Goal: Communication & Community: Answer question/provide support

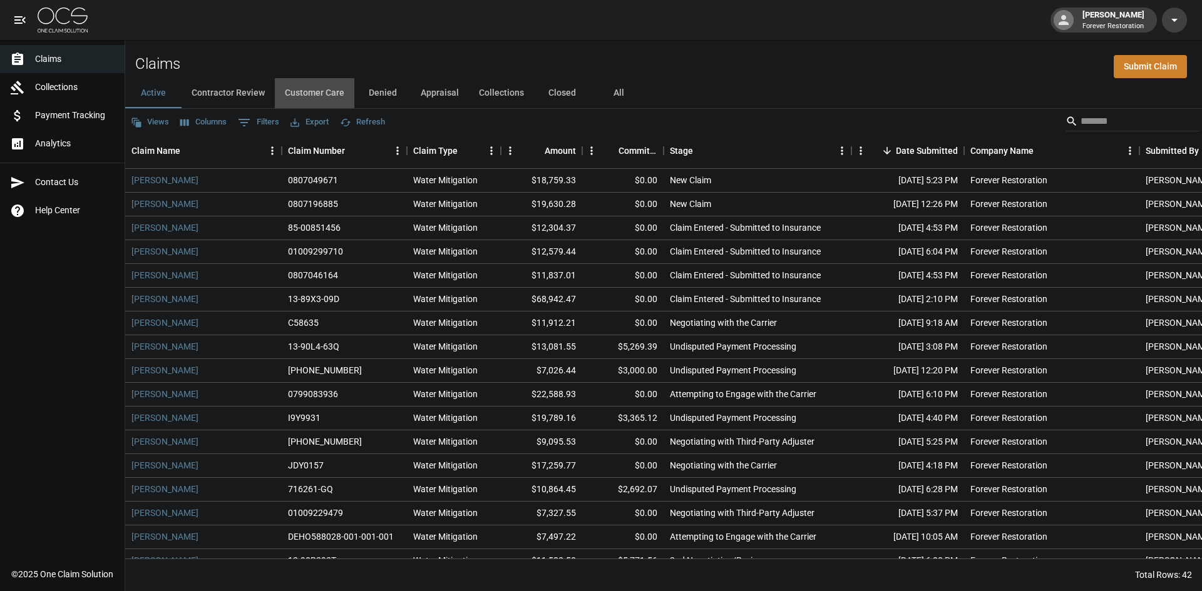
click at [328, 94] on button "Customer Care" at bounding box center [314, 93] width 79 height 30
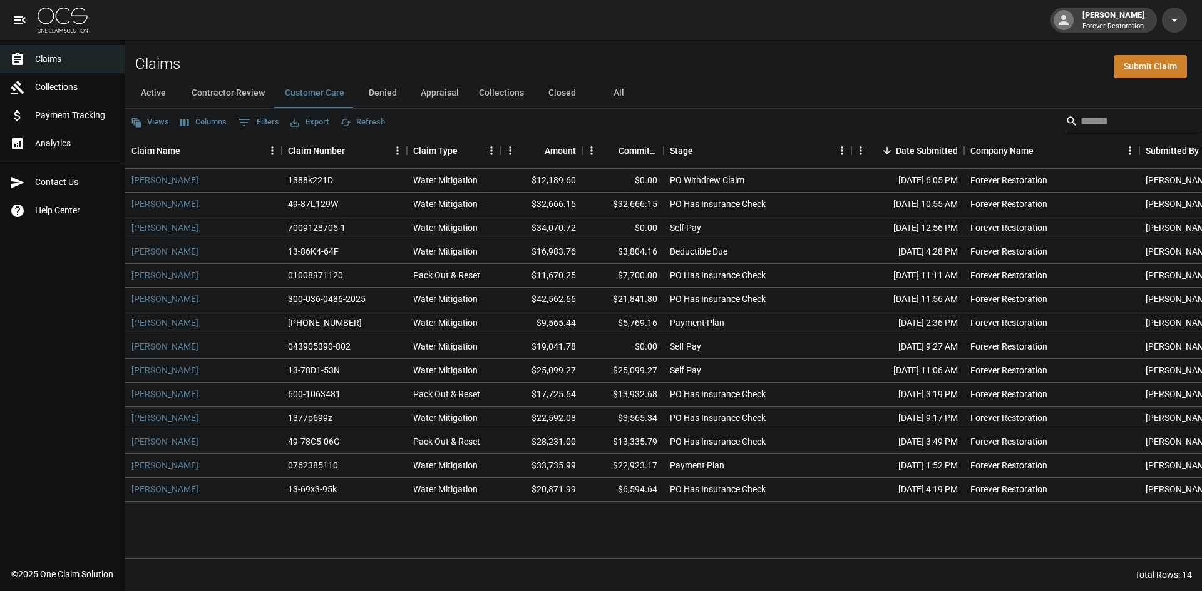
click at [158, 96] on button "Active" at bounding box center [153, 93] width 56 height 30
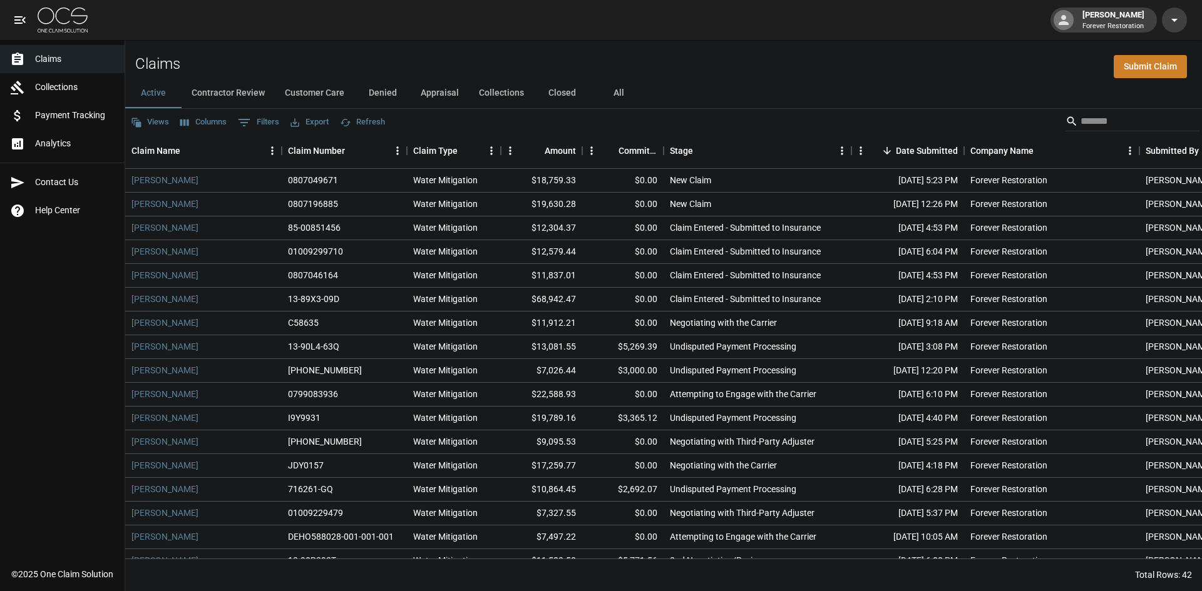
click at [305, 88] on button "Customer Care" at bounding box center [314, 93] width 79 height 30
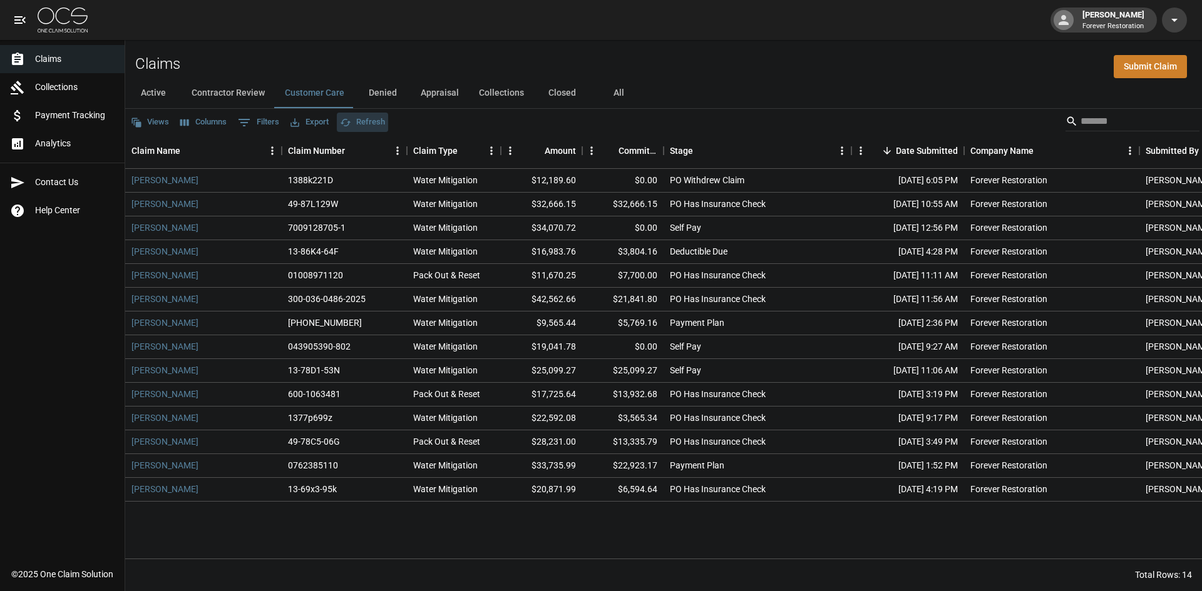
click at [367, 117] on button "Refresh" at bounding box center [362, 122] width 51 height 19
click at [176, 175] on link "[PERSON_NAME]" at bounding box center [164, 180] width 67 height 13
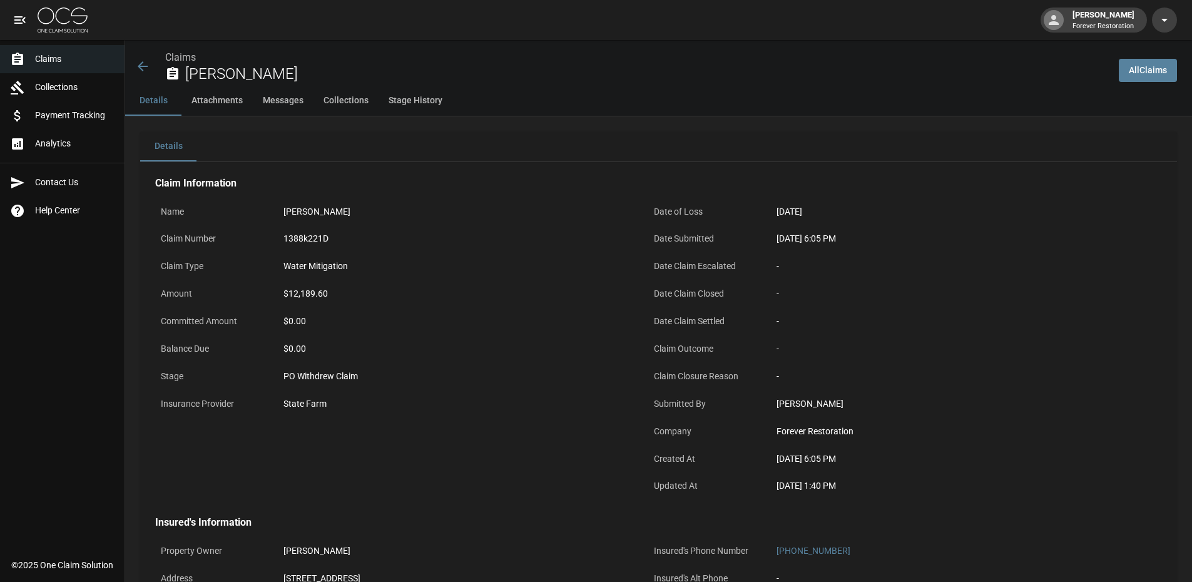
click at [145, 64] on icon at bounding box center [142, 66] width 15 height 15
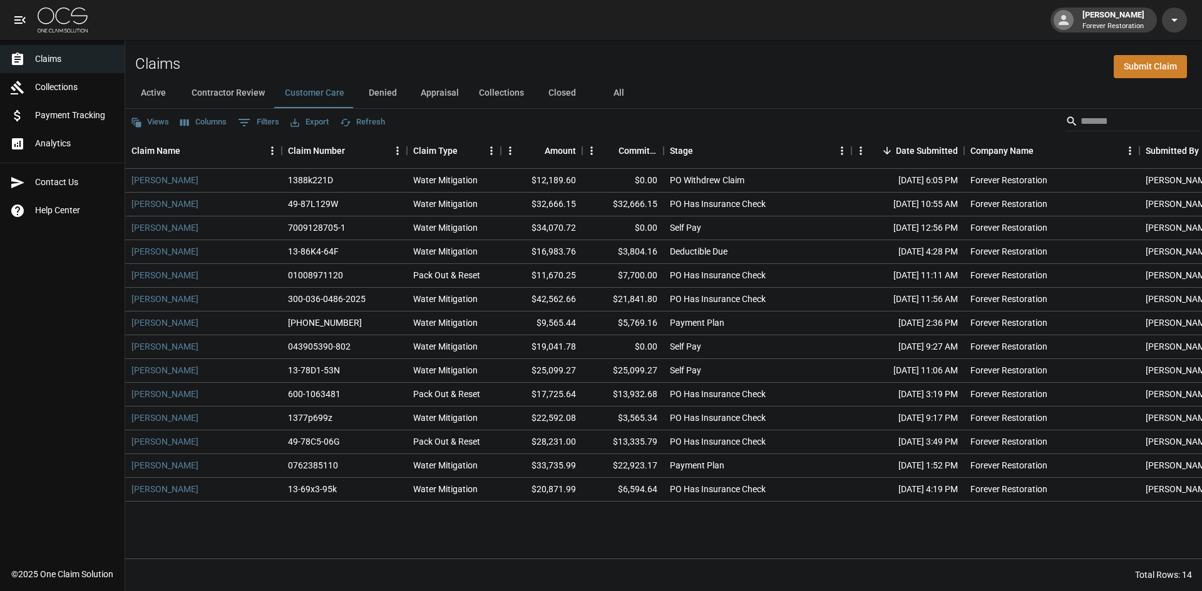
click at [243, 85] on button "Contractor Review" at bounding box center [228, 93] width 93 height 30
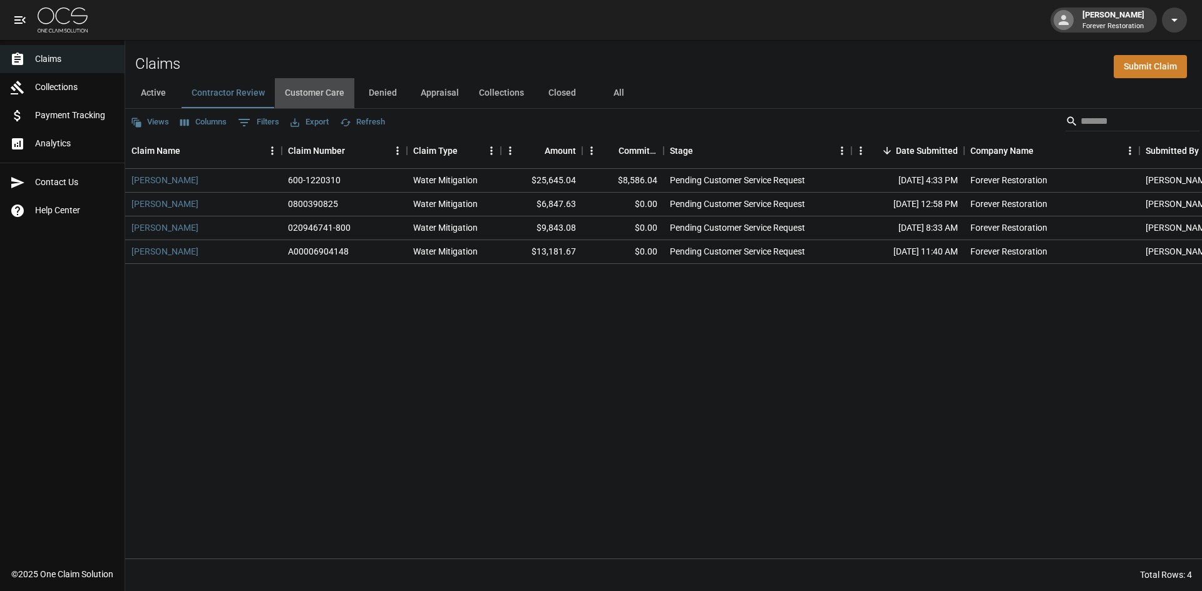
click at [318, 91] on button "Customer Care" at bounding box center [314, 93] width 79 height 30
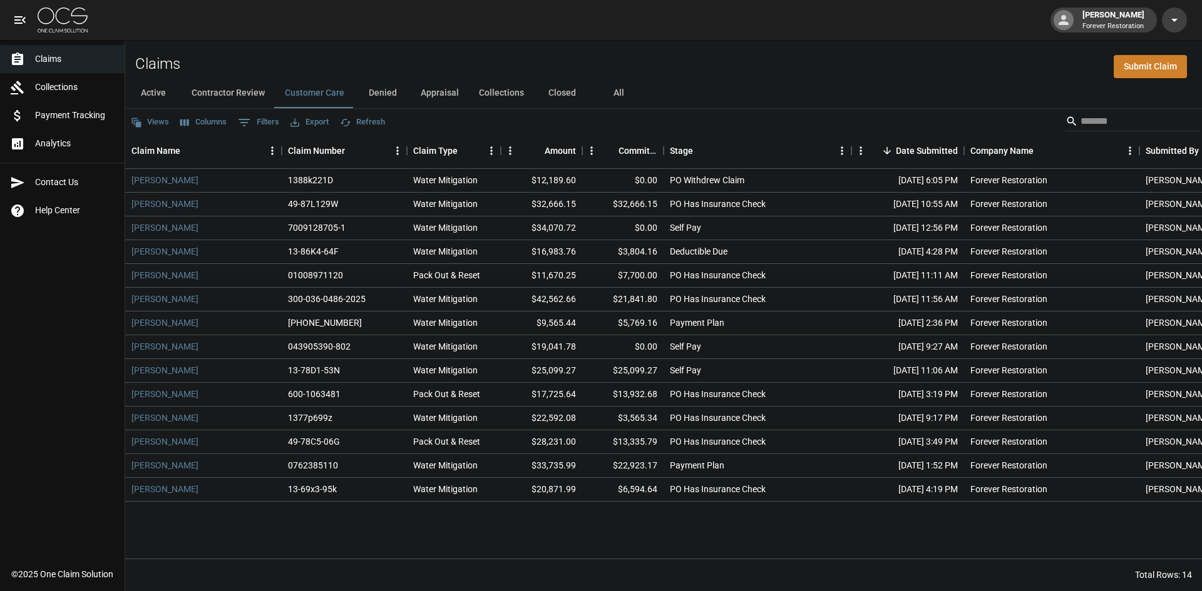
click at [219, 98] on button "Contractor Review" at bounding box center [228, 93] width 93 height 30
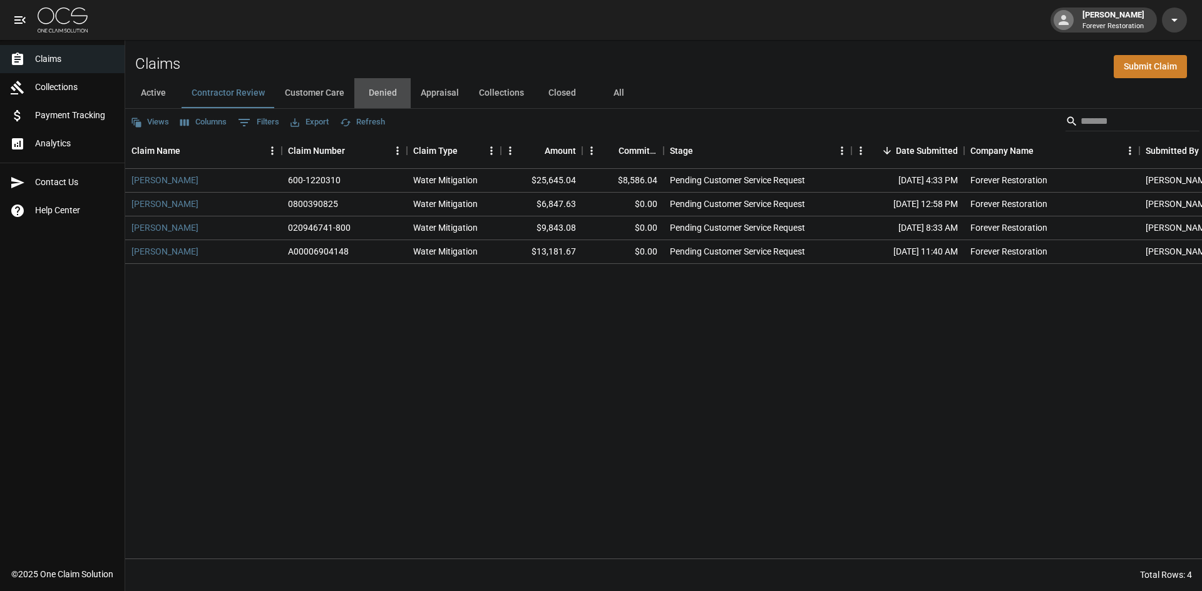
click at [381, 89] on button "Denied" at bounding box center [382, 93] width 56 height 30
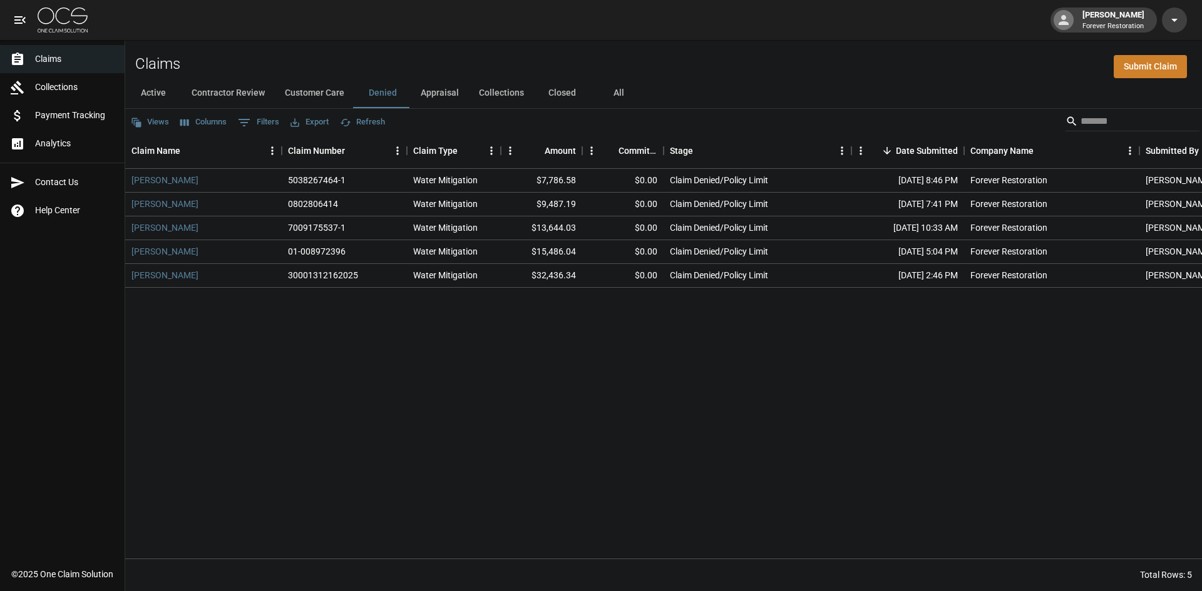
click at [432, 88] on button "Appraisal" at bounding box center [440, 93] width 58 height 30
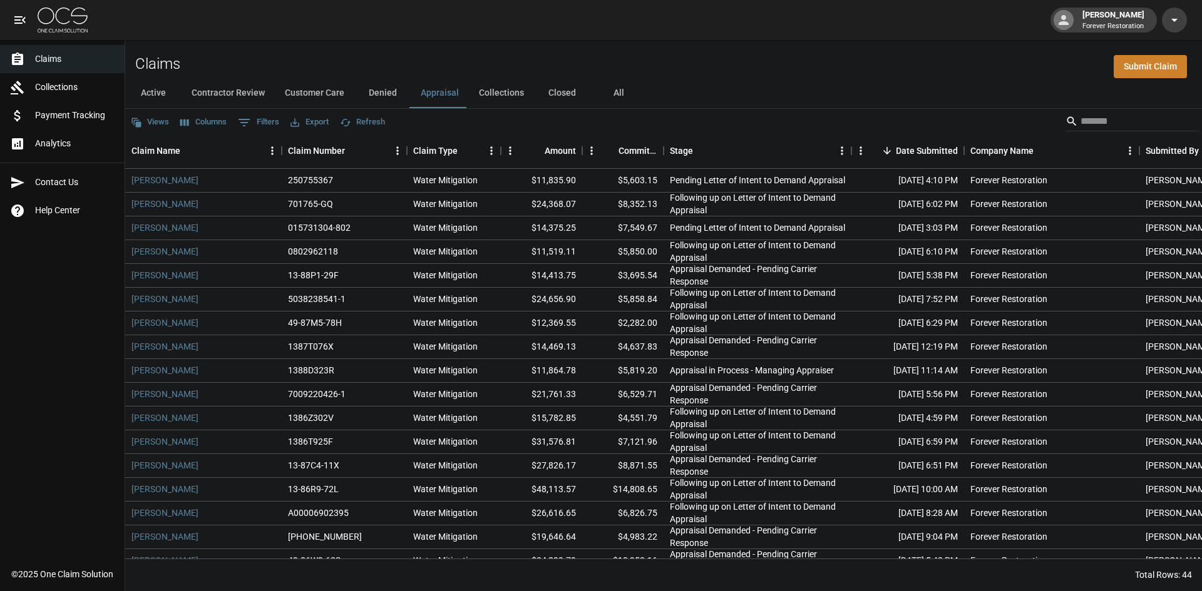
click at [489, 85] on button "Collections" at bounding box center [501, 93] width 65 height 30
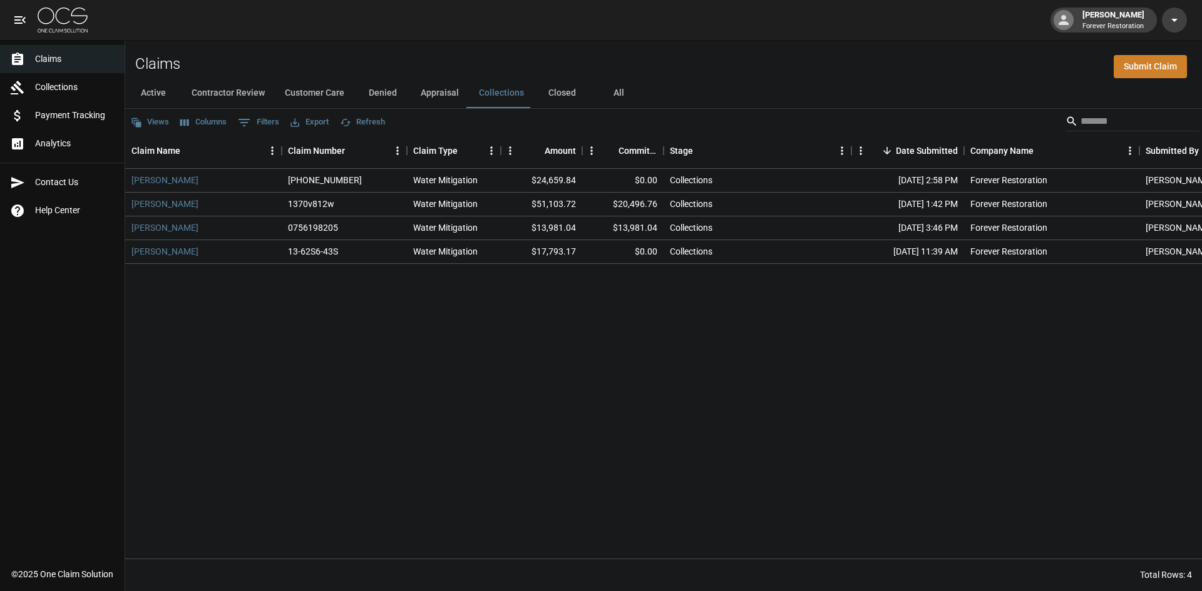
click at [566, 91] on button "Closed" at bounding box center [562, 93] width 56 height 30
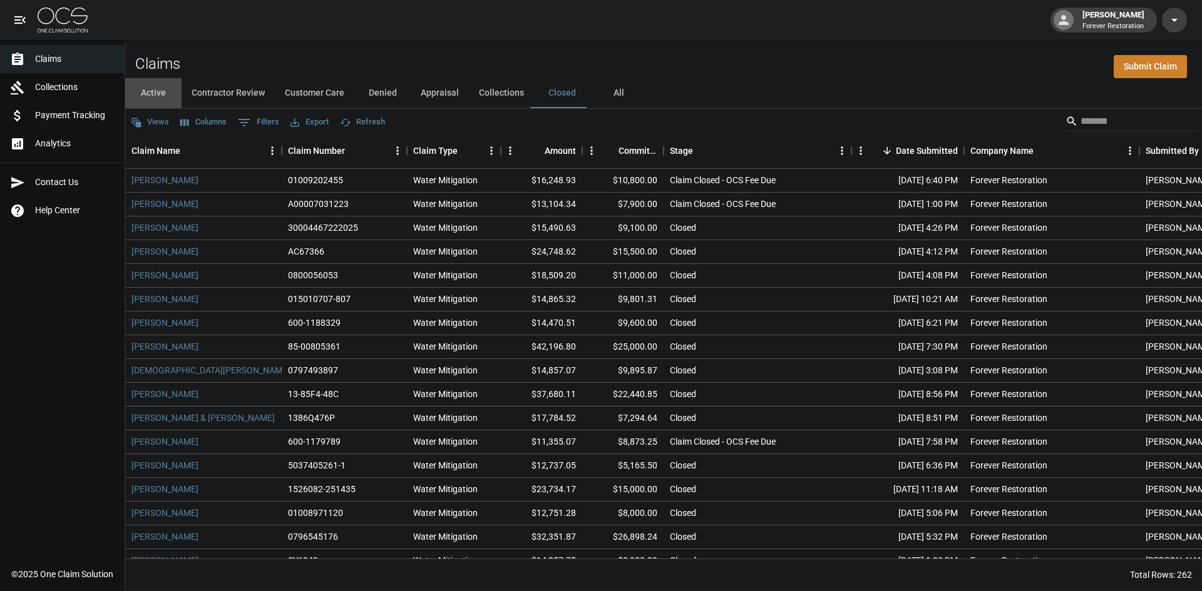
click at [155, 85] on button "Active" at bounding box center [153, 93] width 56 height 30
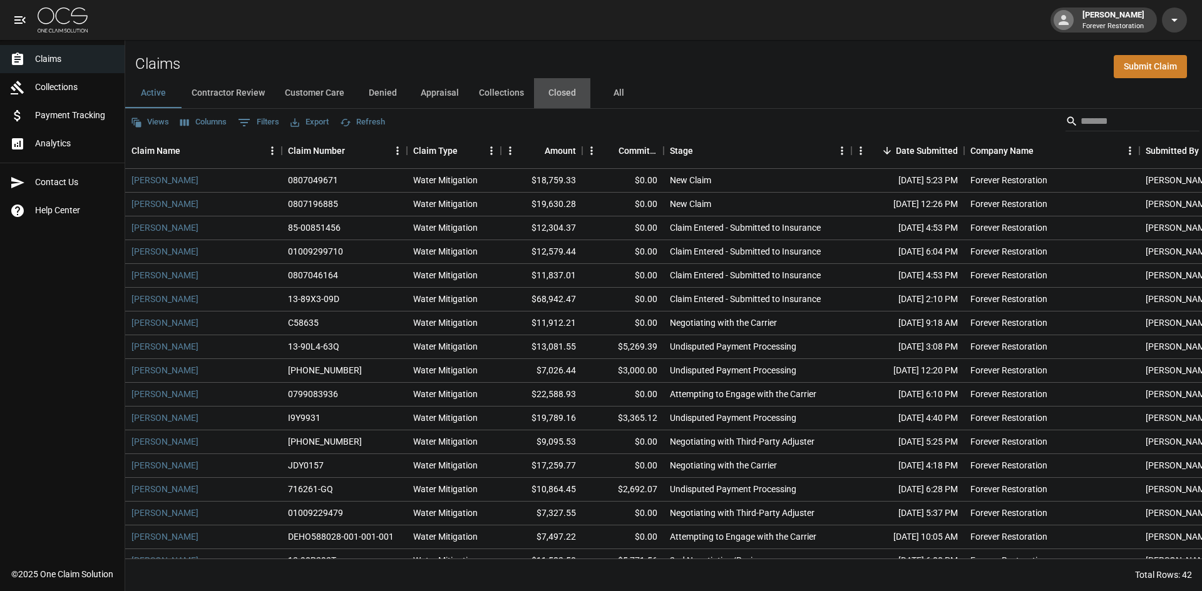
click at [555, 86] on button "Closed" at bounding box center [562, 93] width 56 height 30
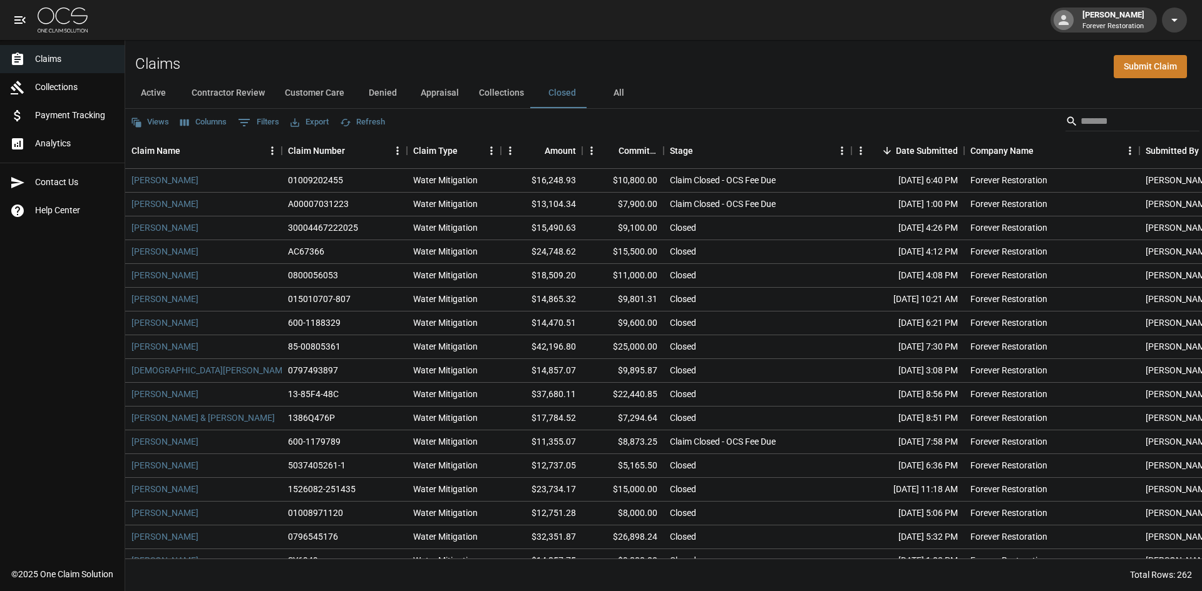
click at [166, 96] on button "Active" at bounding box center [153, 93] width 56 height 30
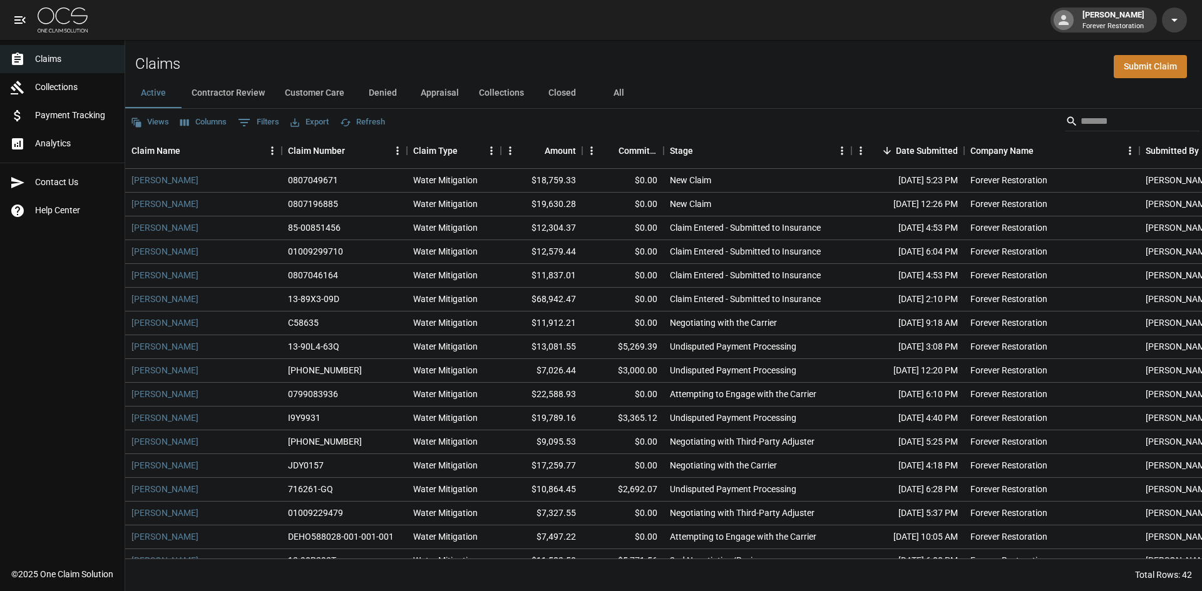
click at [245, 89] on button "Contractor Review" at bounding box center [228, 93] width 93 height 30
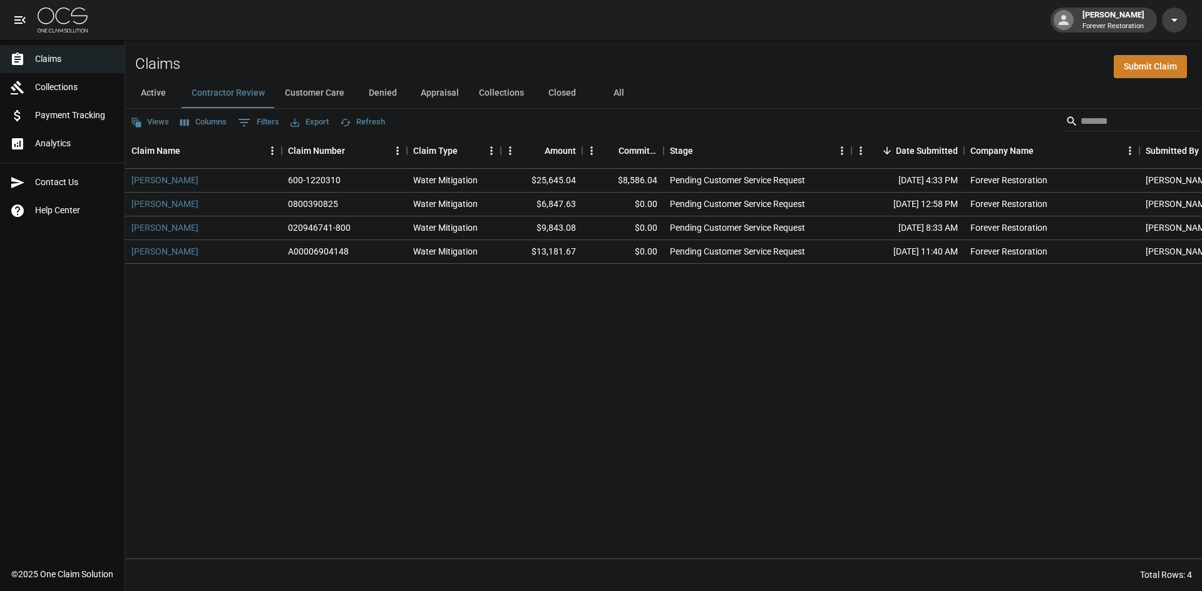
click at [306, 100] on button "Customer Care" at bounding box center [314, 93] width 79 height 30
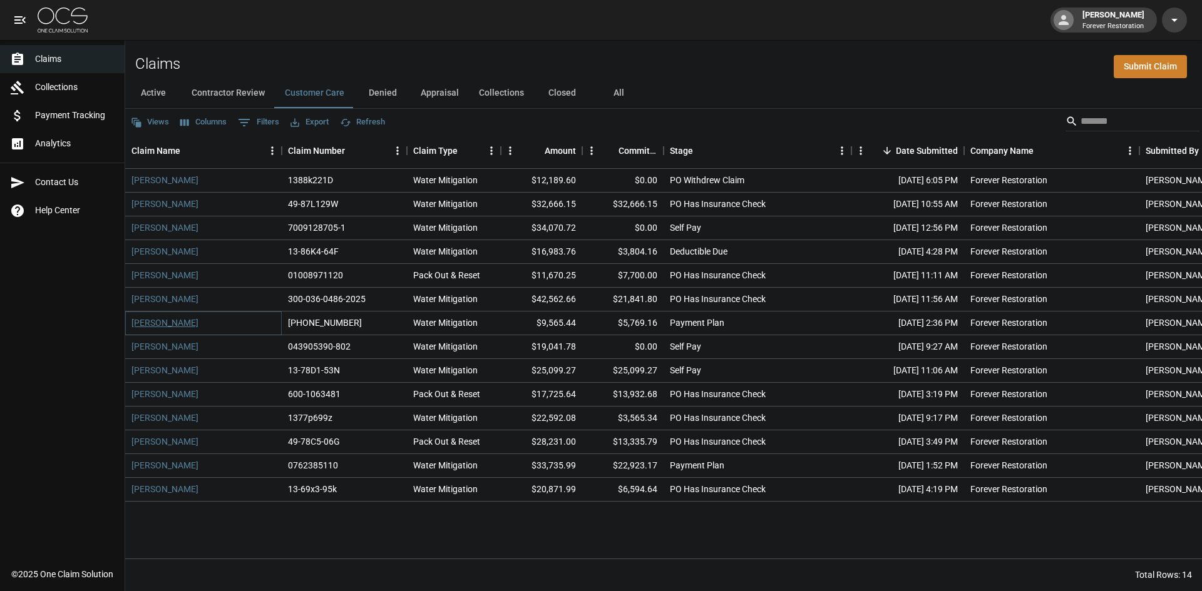
click at [148, 321] on link "[PERSON_NAME]" at bounding box center [164, 323] width 67 height 13
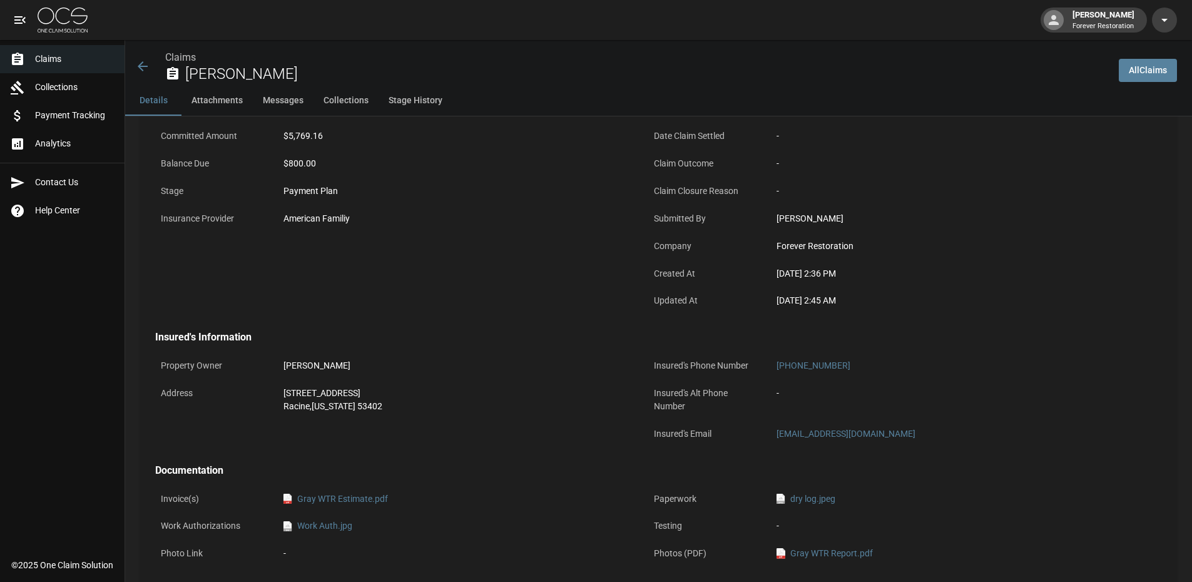
scroll to position [188, 0]
click at [175, 59] on link "Claims" at bounding box center [180, 57] width 31 height 12
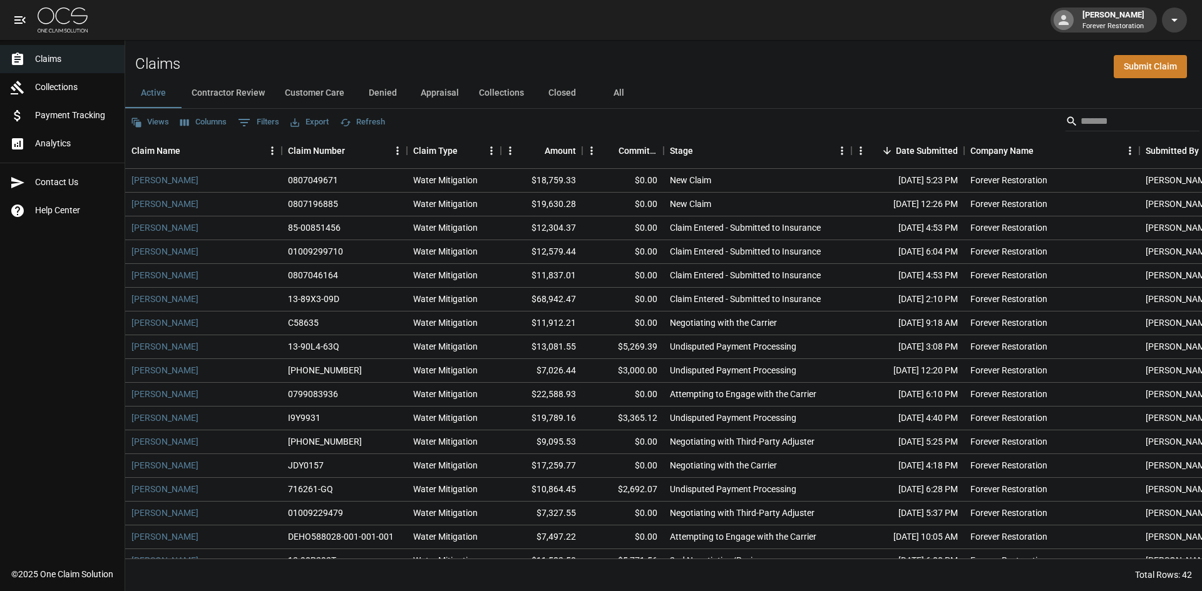
click at [220, 90] on button "Contractor Review" at bounding box center [228, 93] width 93 height 30
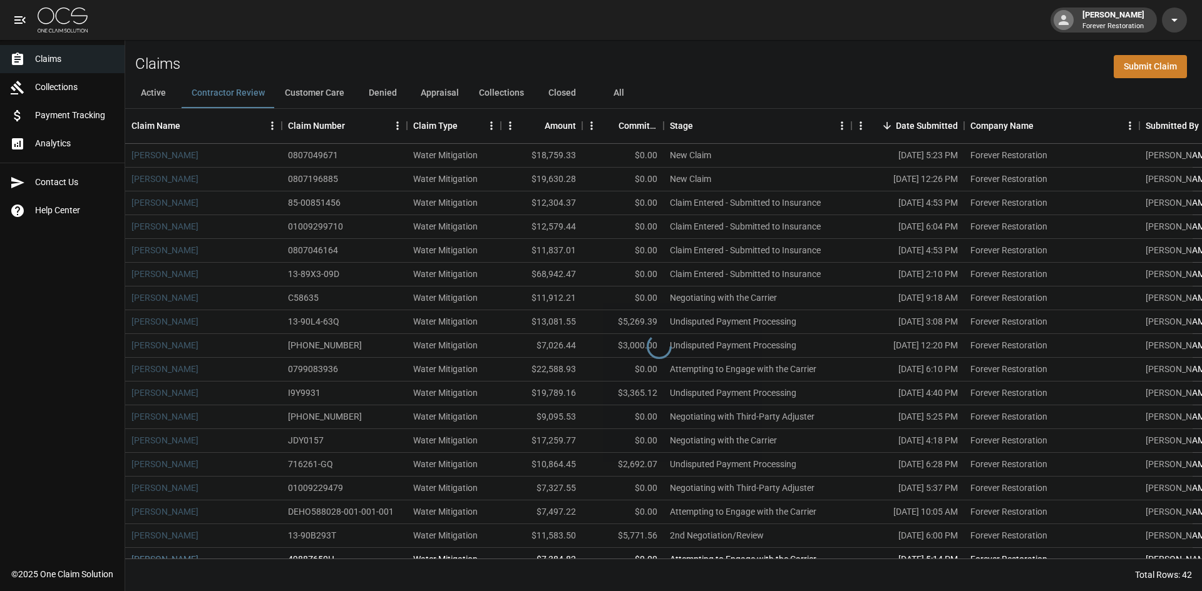
click at [290, 88] on button "Customer Care" at bounding box center [314, 93] width 79 height 30
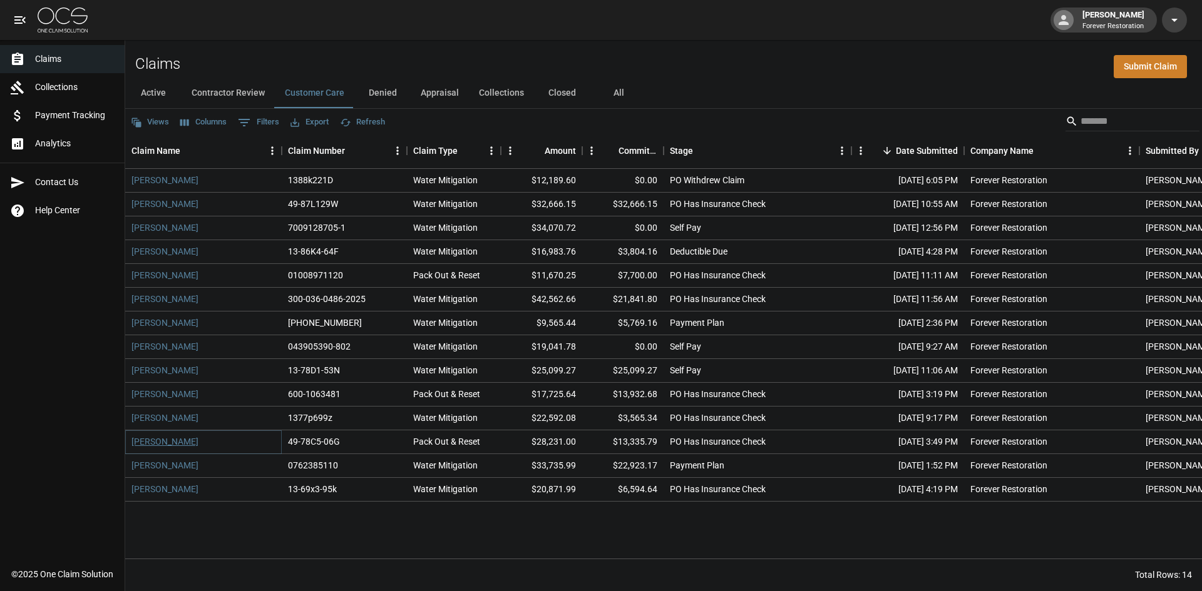
click at [188, 446] on link "[PERSON_NAME]" at bounding box center [164, 442] width 67 height 13
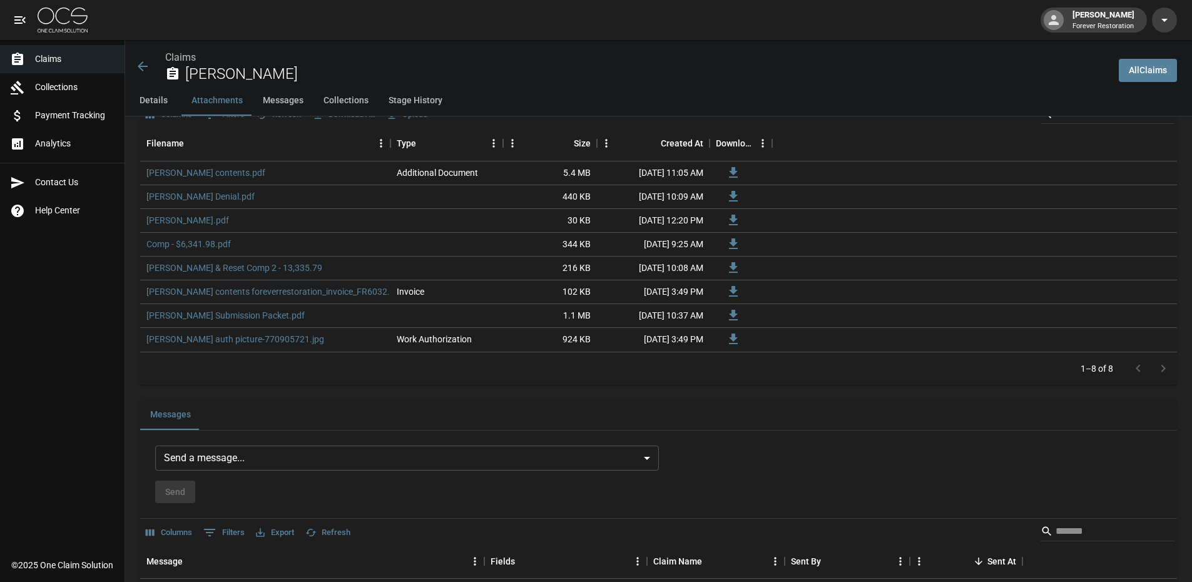
scroll to position [876, 0]
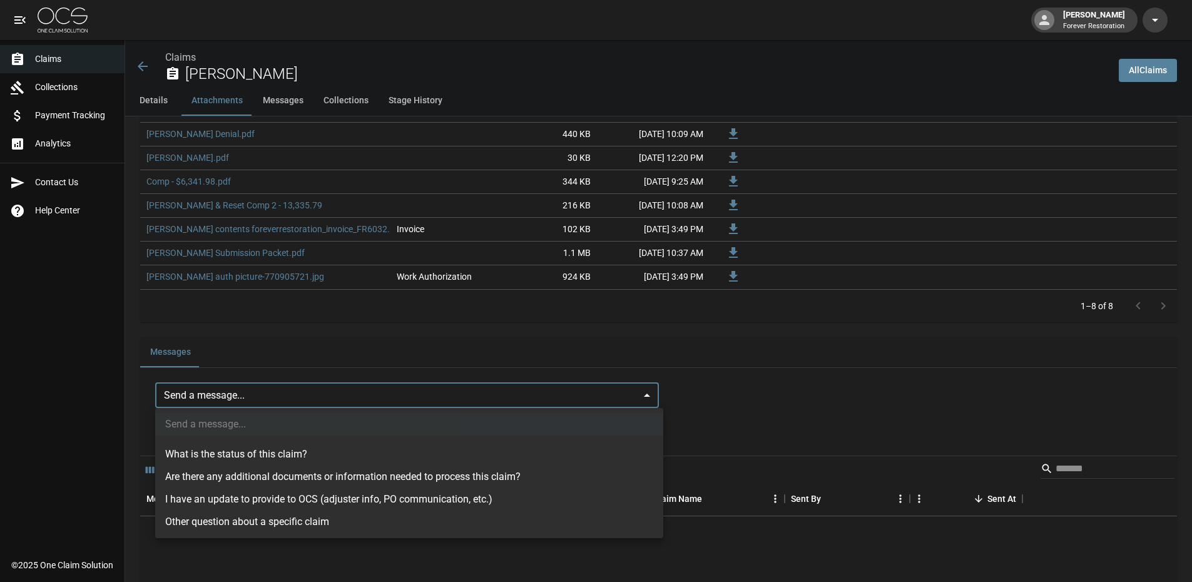
click at [424, 387] on body "[PERSON_NAME] Forever Restoration Claims Collections Payment Tracking Analytics…" at bounding box center [596, 500] width 1192 height 2752
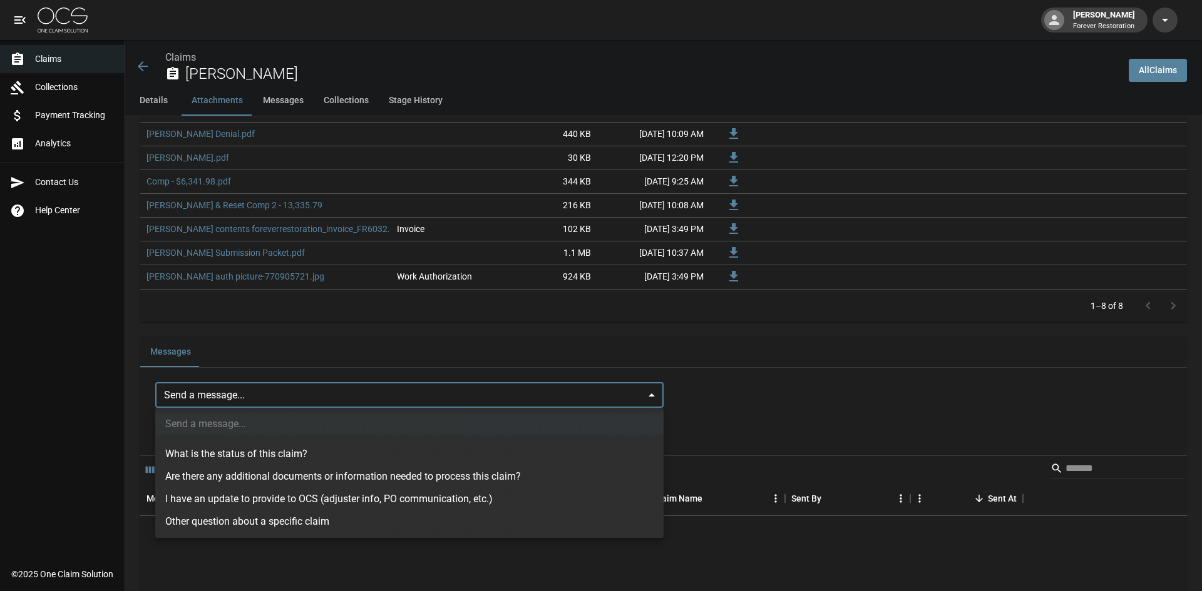
click at [454, 493] on li "I have an update to provide to OCS (adjuster info, PO communication, etc.)" at bounding box center [409, 499] width 508 height 23
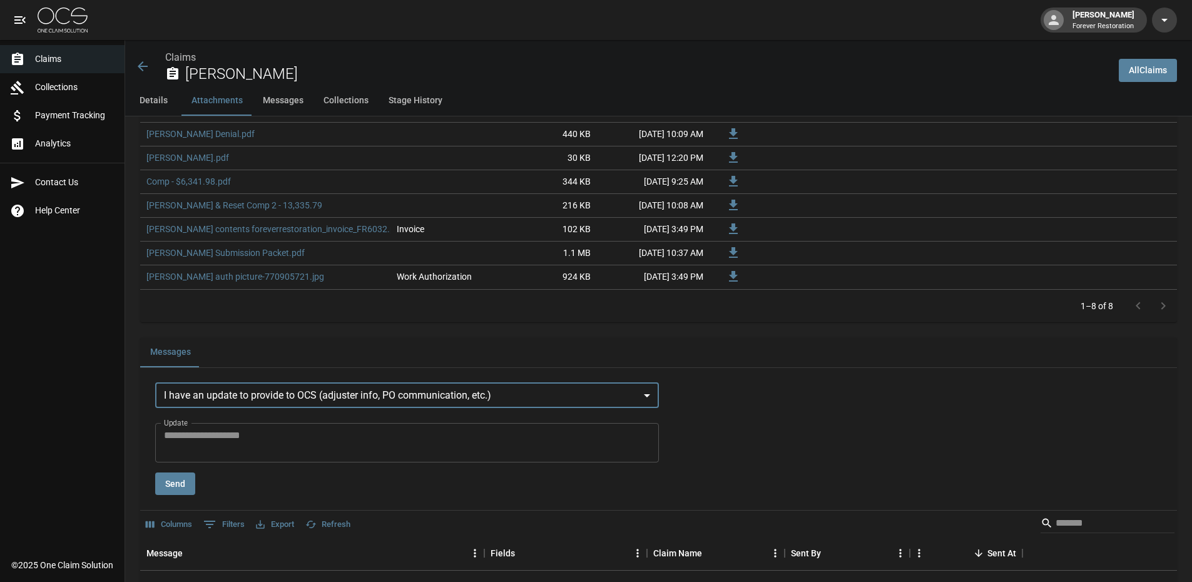
click at [309, 428] on textarea "Update" at bounding box center [407, 442] width 486 height 29
click at [304, 394] on body "[PERSON_NAME] Forever Restoration Claims Collections Payment Tracking Analytics…" at bounding box center [596, 527] width 1192 height 2807
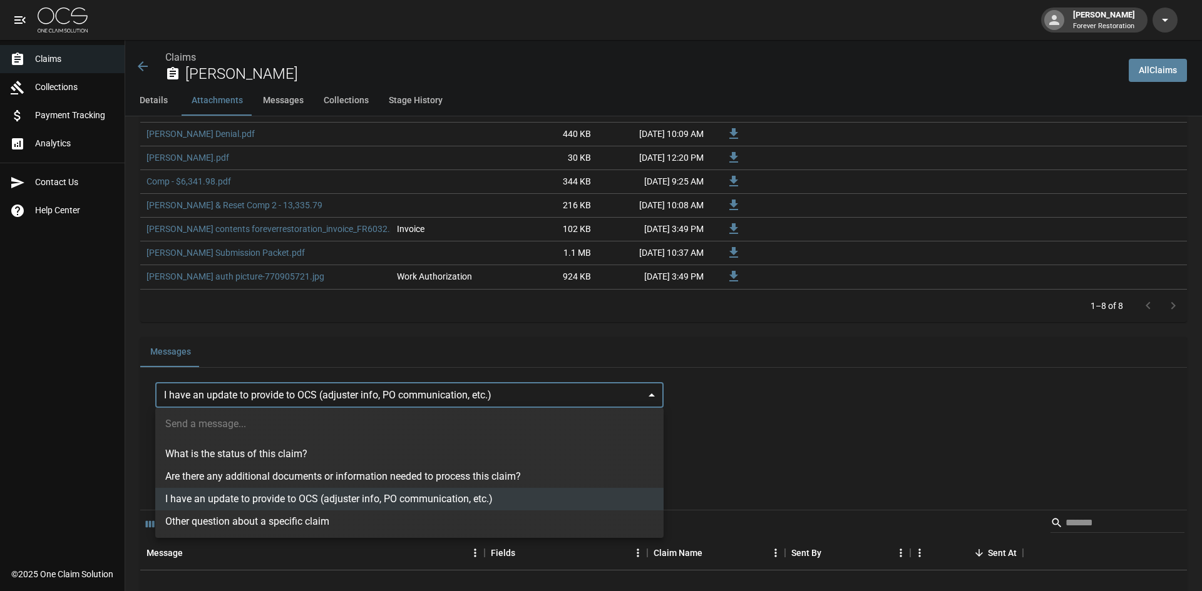
click at [293, 518] on li "Other question about a specific claim" at bounding box center [409, 522] width 508 height 23
type input "**********"
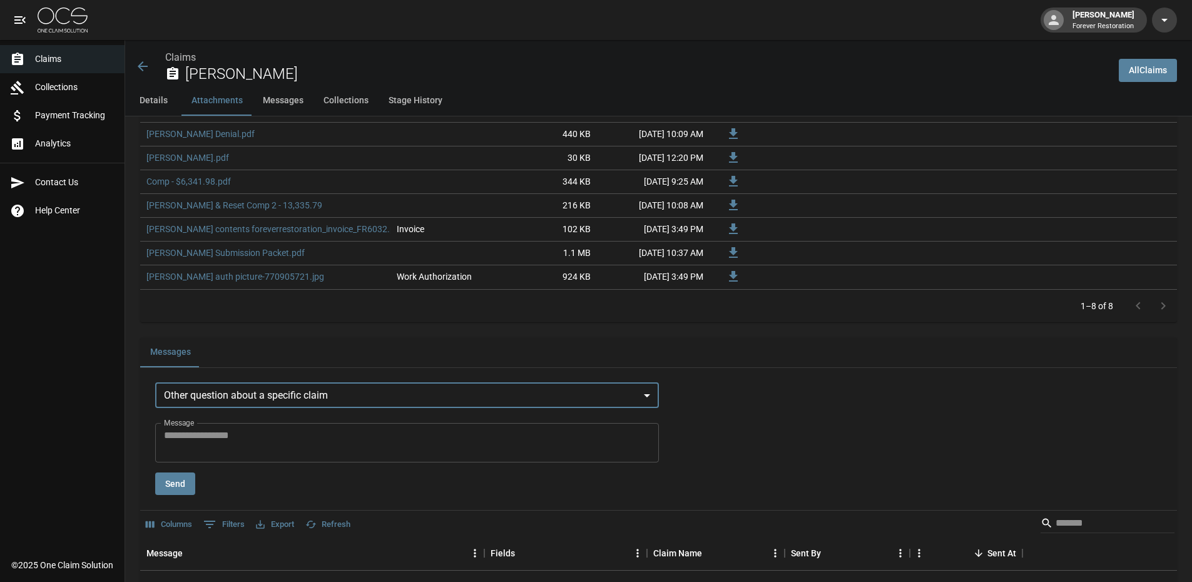
click at [245, 436] on textarea "Message" at bounding box center [407, 442] width 486 height 29
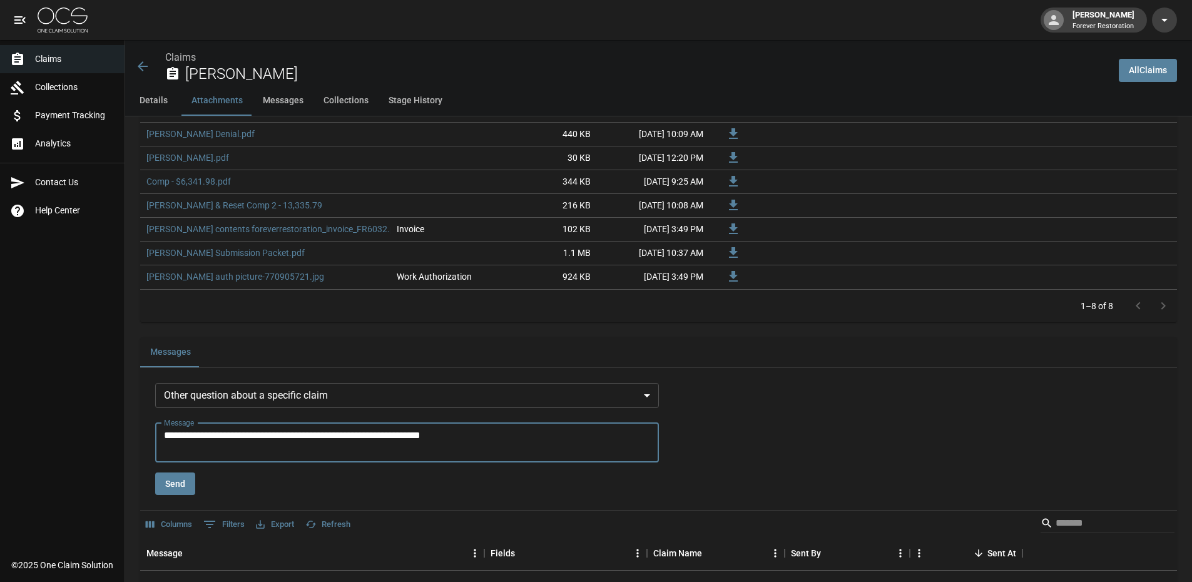
click at [260, 434] on textarea "**********" at bounding box center [409, 442] width 491 height 29
click at [501, 429] on textarea "**********" at bounding box center [409, 442] width 491 height 29
type textarea "**********"
click at [168, 476] on button "Send" at bounding box center [175, 484] width 40 height 23
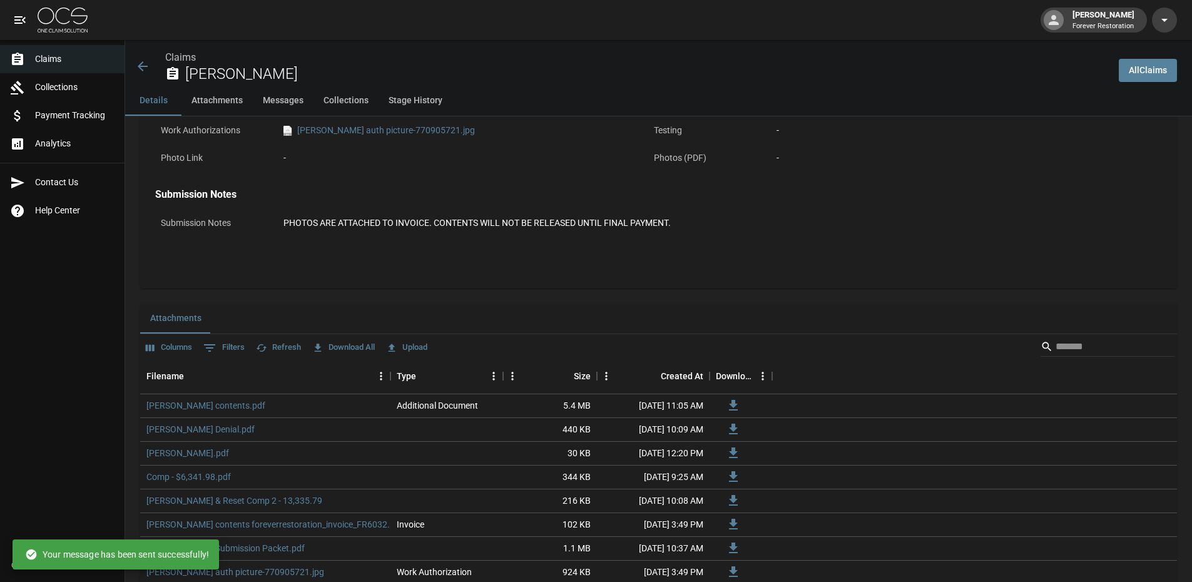
scroll to position [376, 0]
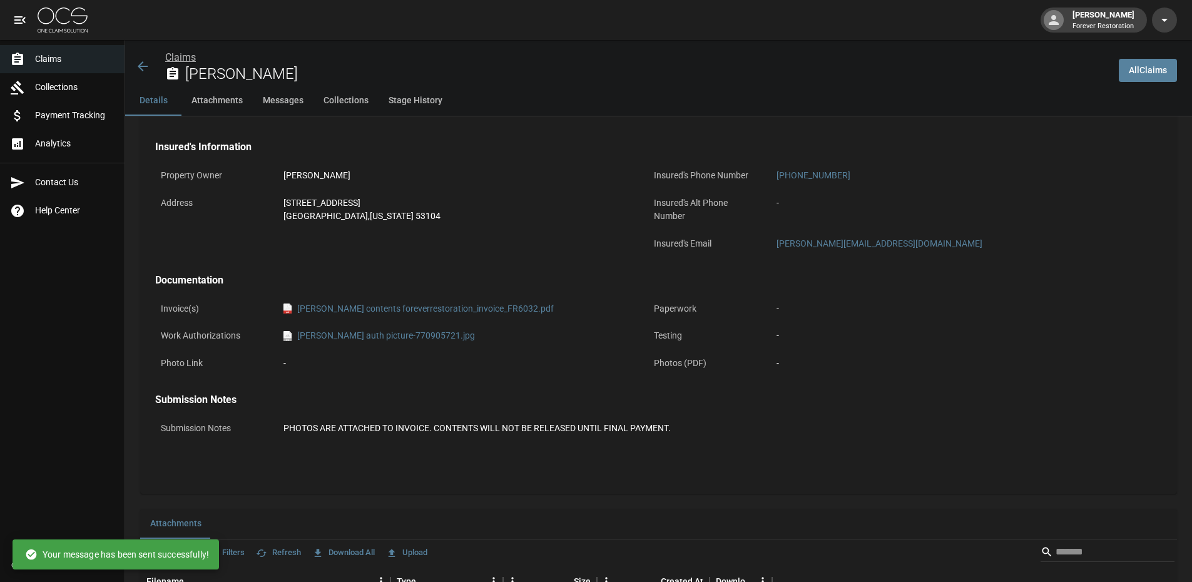
click at [175, 59] on link "Claims" at bounding box center [180, 57] width 31 height 12
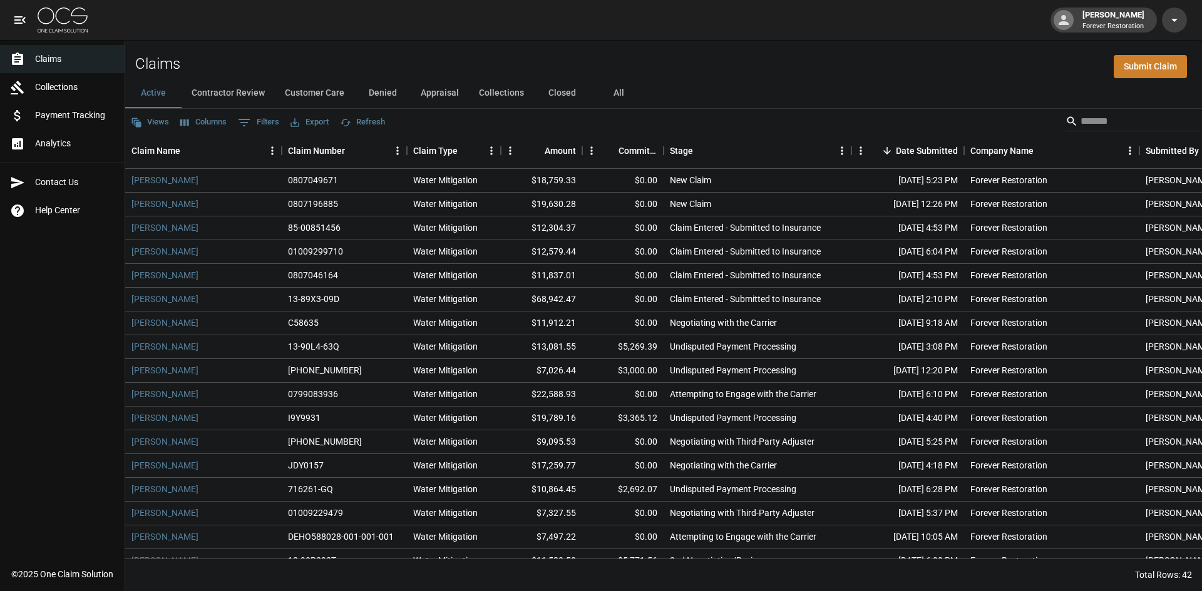
click at [312, 88] on button "Customer Care" at bounding box center [314, 93] width 79 height 30
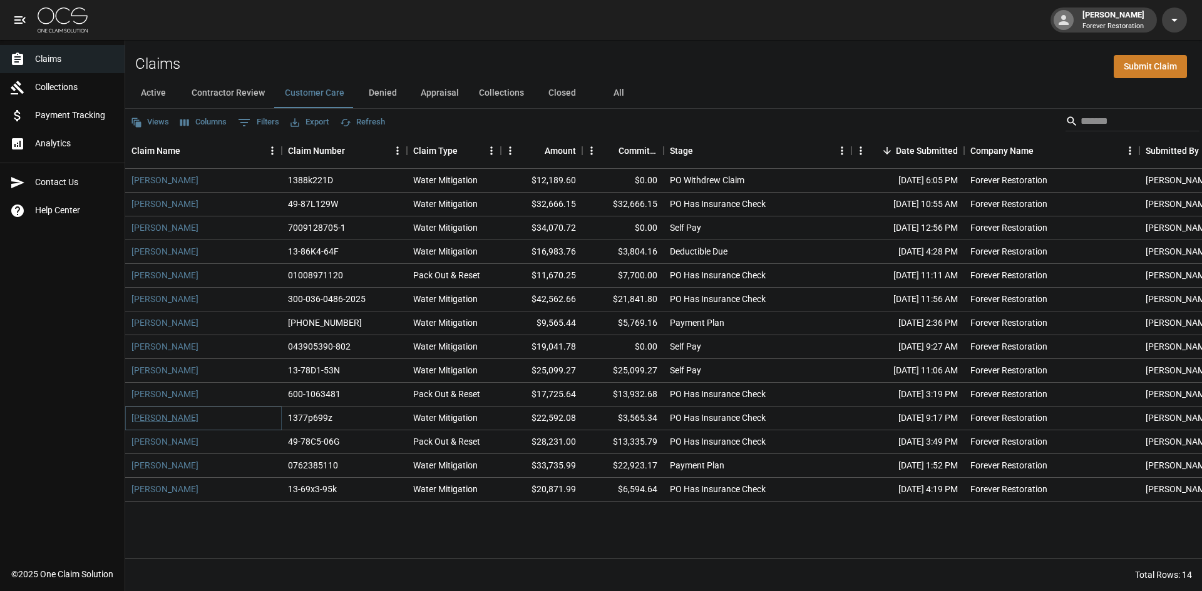
click at [173, 422] on link "[PERSON_NAME]" at bounding box center [164, 418] width 67 height 13
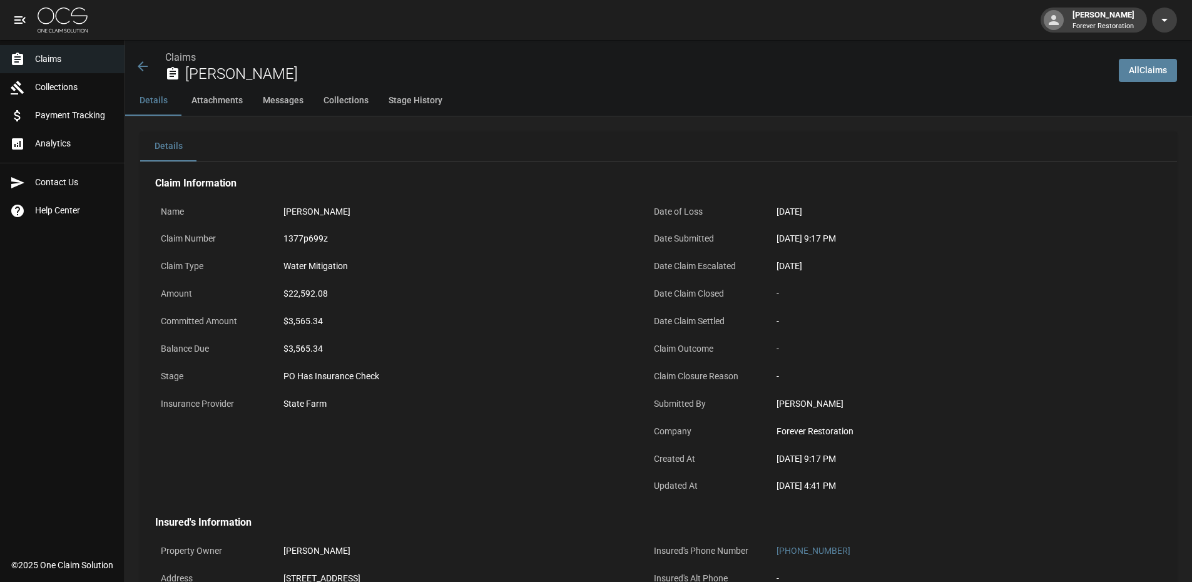
click at [134, 65] on div "Claims [PERSON_NAME]" at bounding box center [617, 63] width 984 height 46
click at [138, 68] on icon at bounding box center [142, 66] width 15 height 15
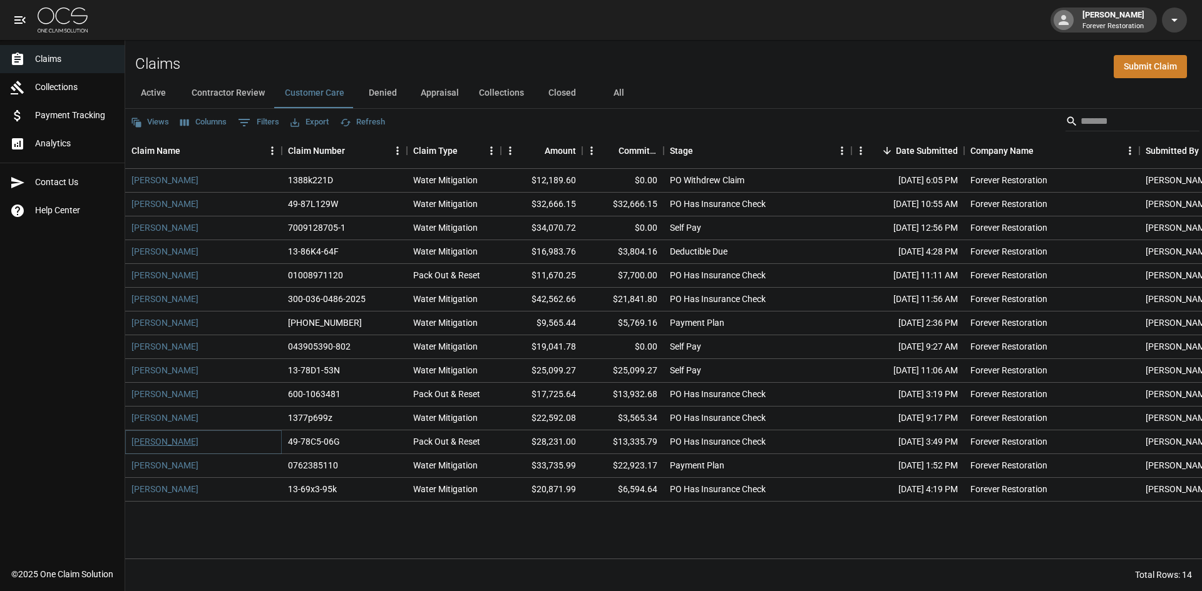
click at [171, 445] on link "[PERSON_NAME]" at bounding box center [164, 442] width 67 height 13
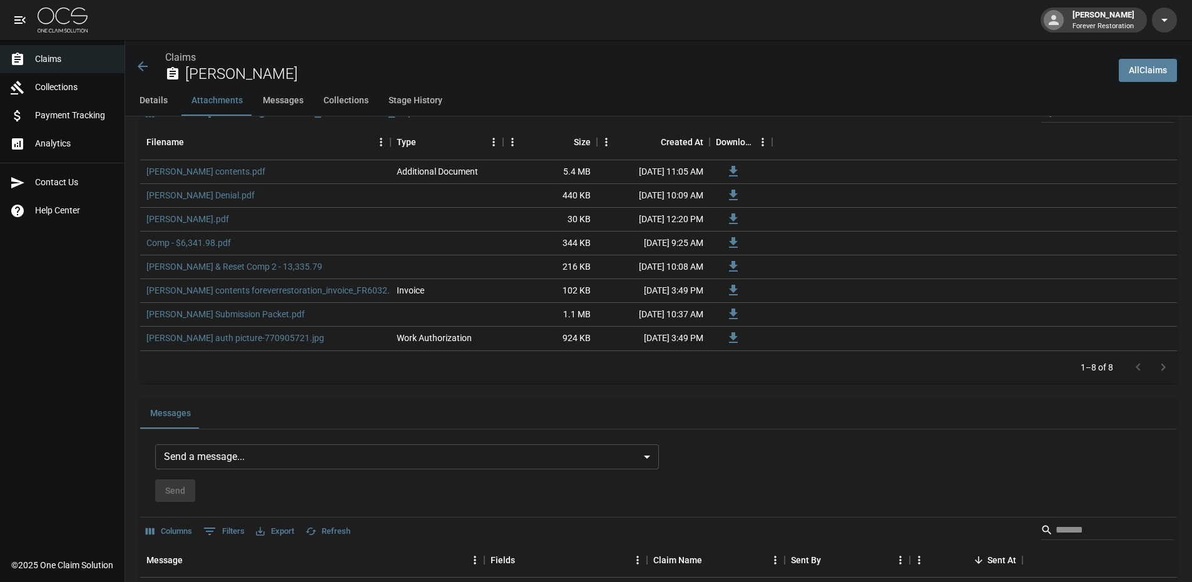
scroll to position [939, 0]
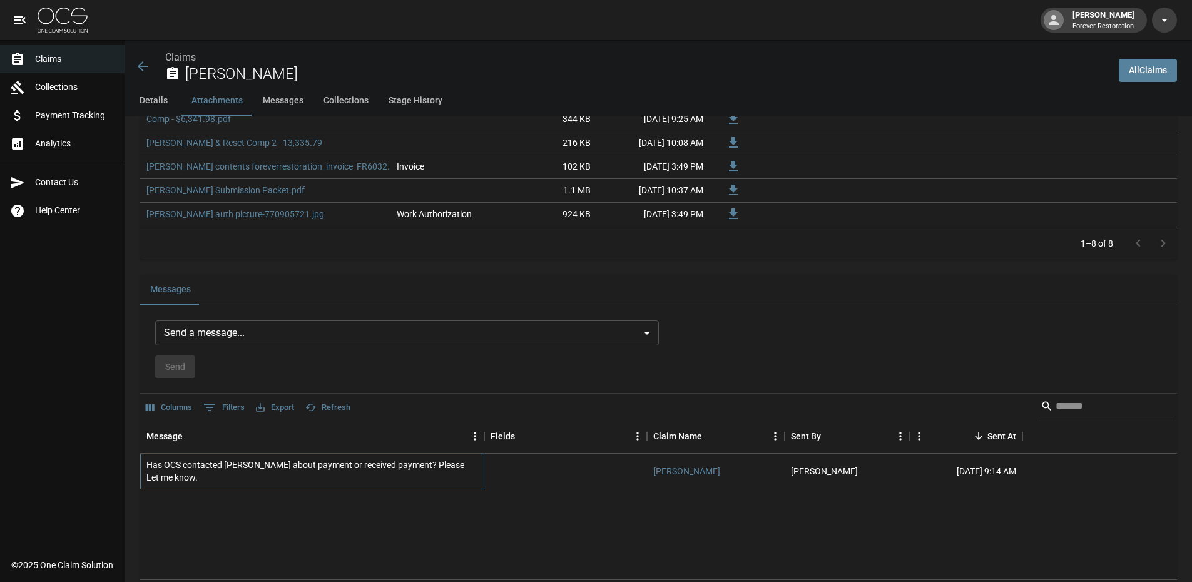
drag, startPoint x: 184, startPoint y: 479, endPoint x: 147, endPoint y: 467, distance: 39.0
click at [146, 467] on div "Has OCS contacted [PERSON_NAME] about payment or received payment? Please Let m…" at bounding box center [312, 471] width 332 height 25
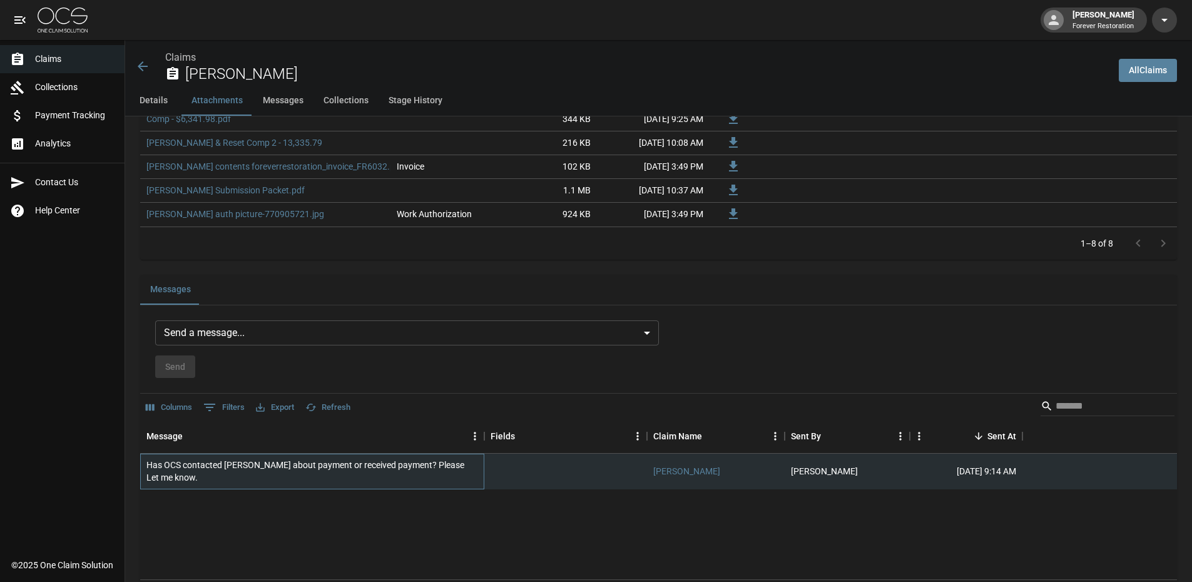
copy div "Has OCS contacted [PERSON_NAME] about payment or received payment? Please Let m…"
click at [138, 68] on icon at bounding box center [142, 66] width 15 height 15
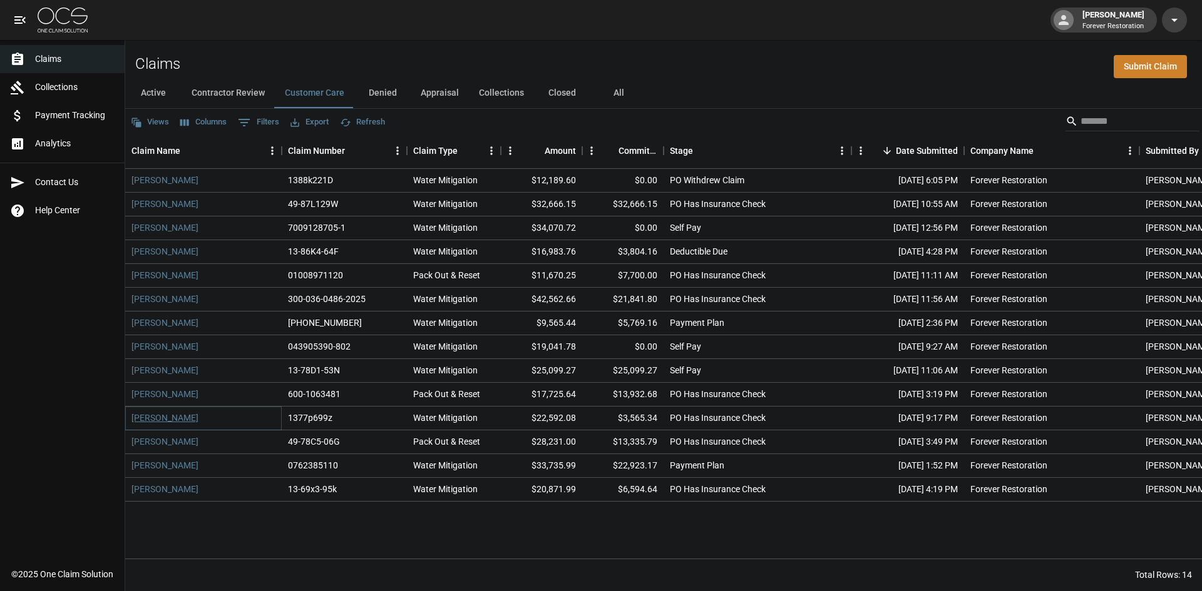
click at [160, 415] on link "[PERSON_NAME]" at bounding box center [164, 418] width 67 height 13
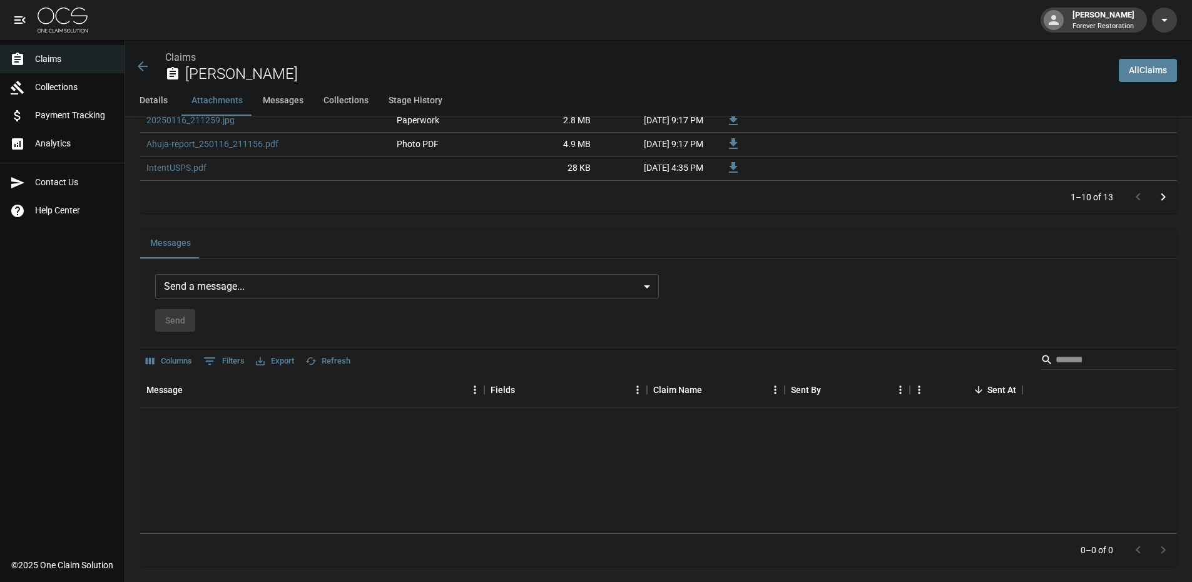
scroll to position [1064, 0]
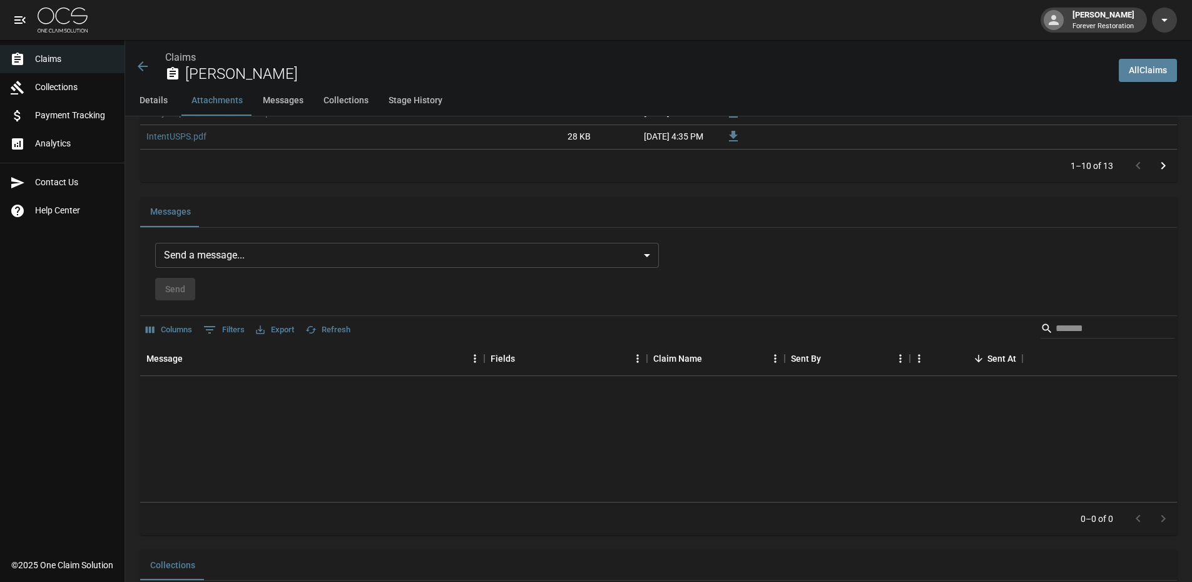
click at [344, 251] on body "[PERSON_NAME] Forever Restoration Claims Collections Payment Tracking Analytics…" at bounding box center [596, 248] width 1192 height 2624
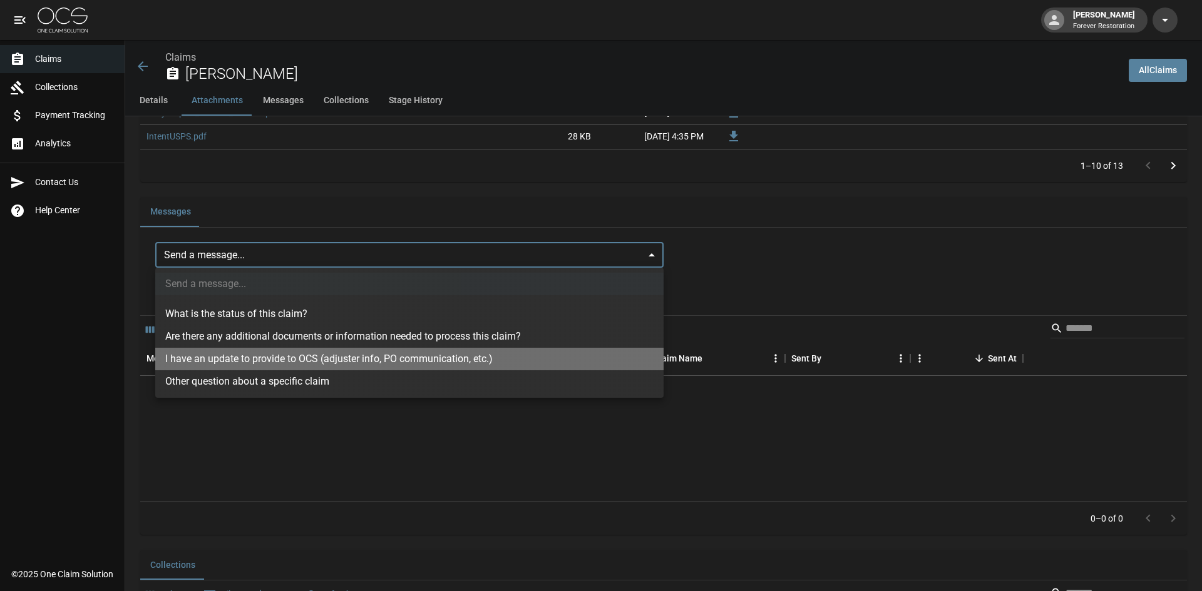
click at [274, 361] on li "I have an update to provide to OCS (adjuster info, PO communication, etc.)" at bounding box center [409, 359] width 508 height 23
type input "**********"
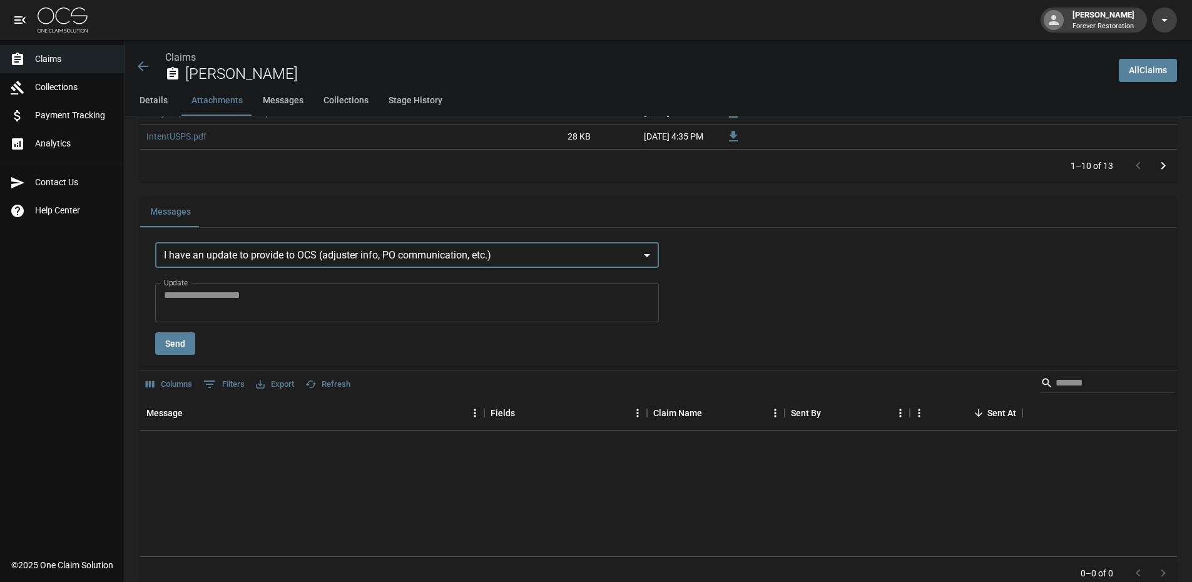
click at [250, 303] on textarea "Update" at bounding box center [407, 302] width 486 height 29
paste textarea "**********"
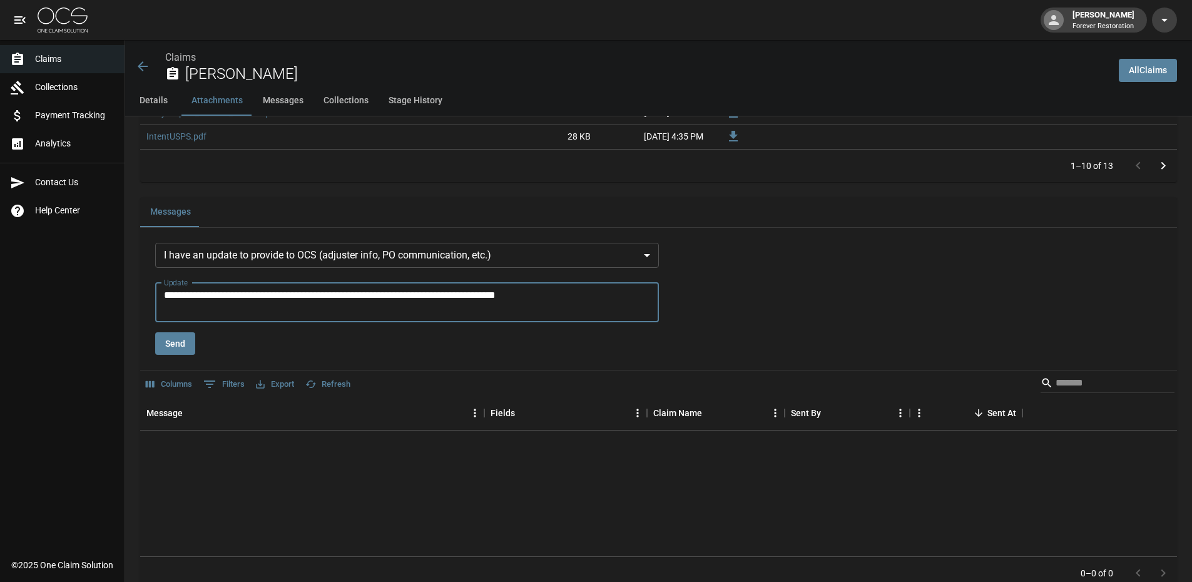
click at [320, 295] on textarea "**********" at bounding box center [409, 302] width 491 height 29
click at [625, 294] on textarea "**********" at bounding box center [409, 302] width 491 height 29
type textarea "**********"
click at [182, 345] on button "Send" at bounding box center [175, 343] width 40 height 23
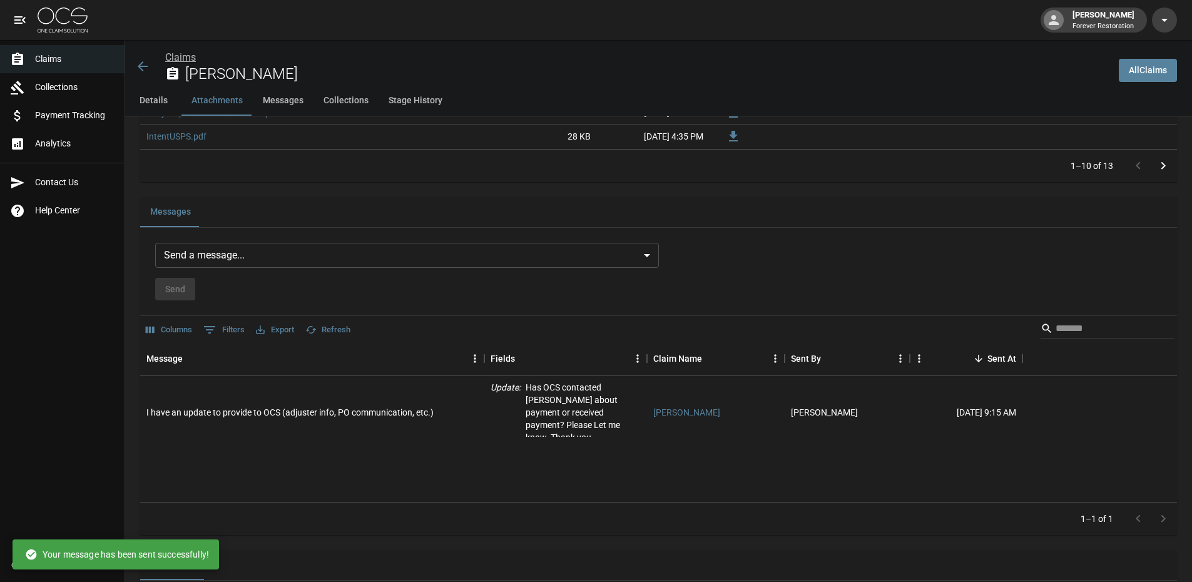
click at [175, 54] on link "Claims" at bounding box center [180, 57] width 31 height 12
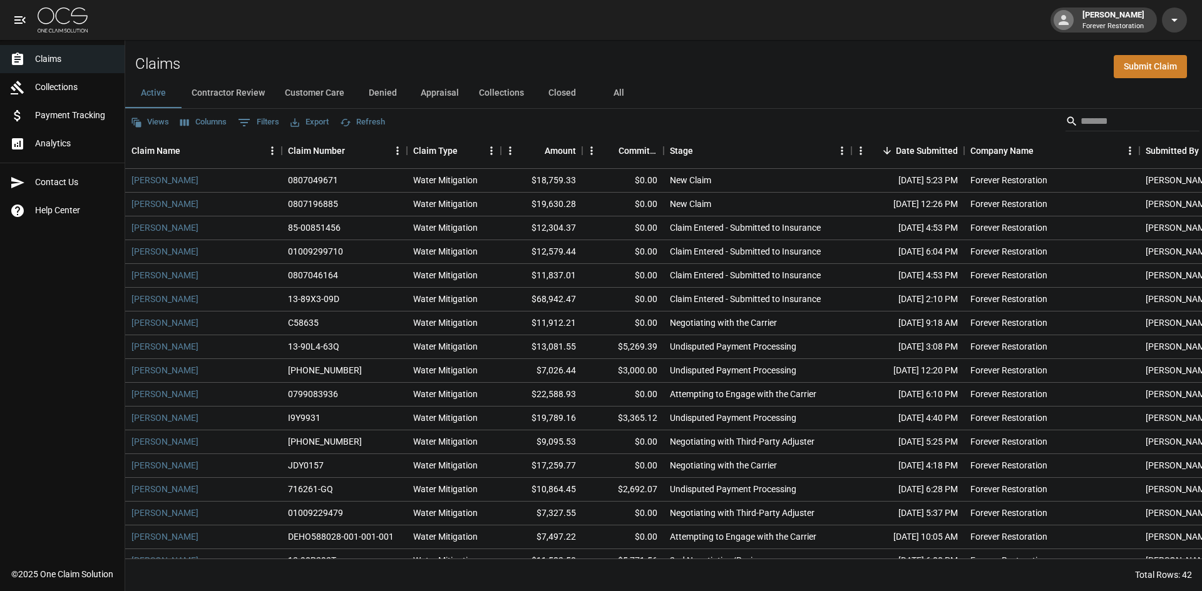
click at [381, 91] on button "Denied" at bounding box center [382, 93] width 56 height 30
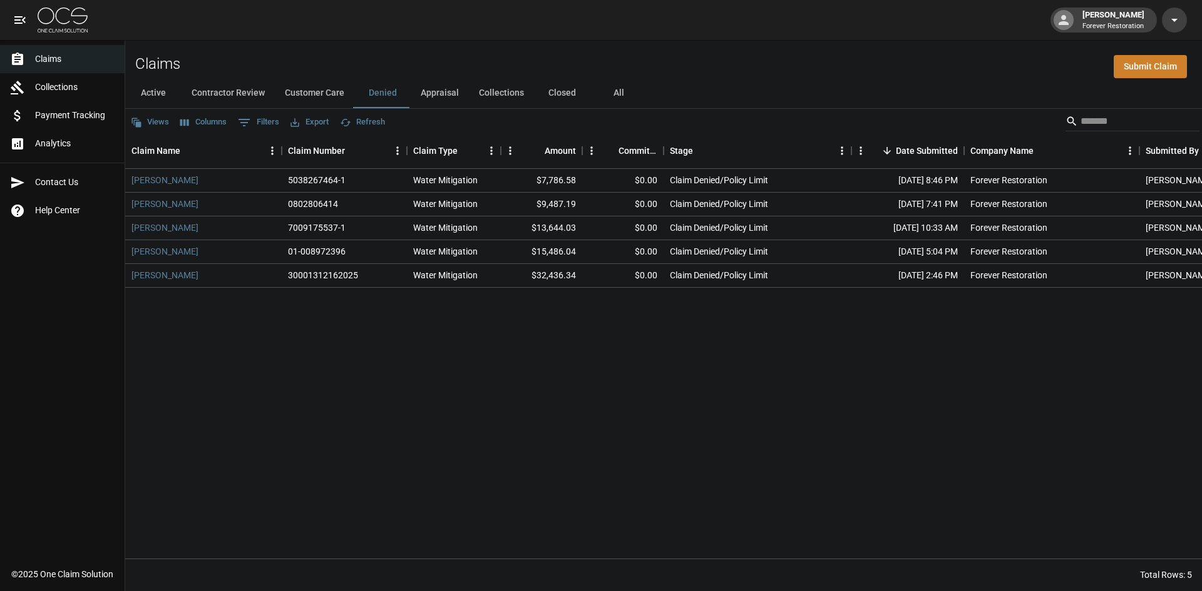
click at [159, 93] on button "Active" at bounding box center [153, 93] width 56 height 30
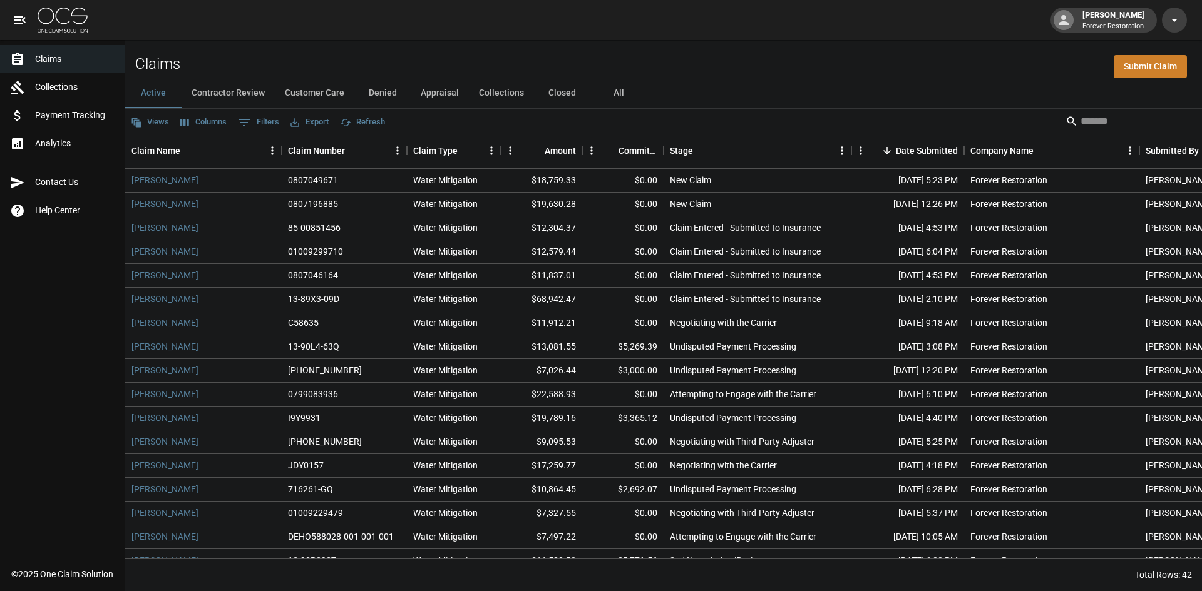
click at [376, 84] on button "Denied" at bounding box center [382, 93] width 56 height 30
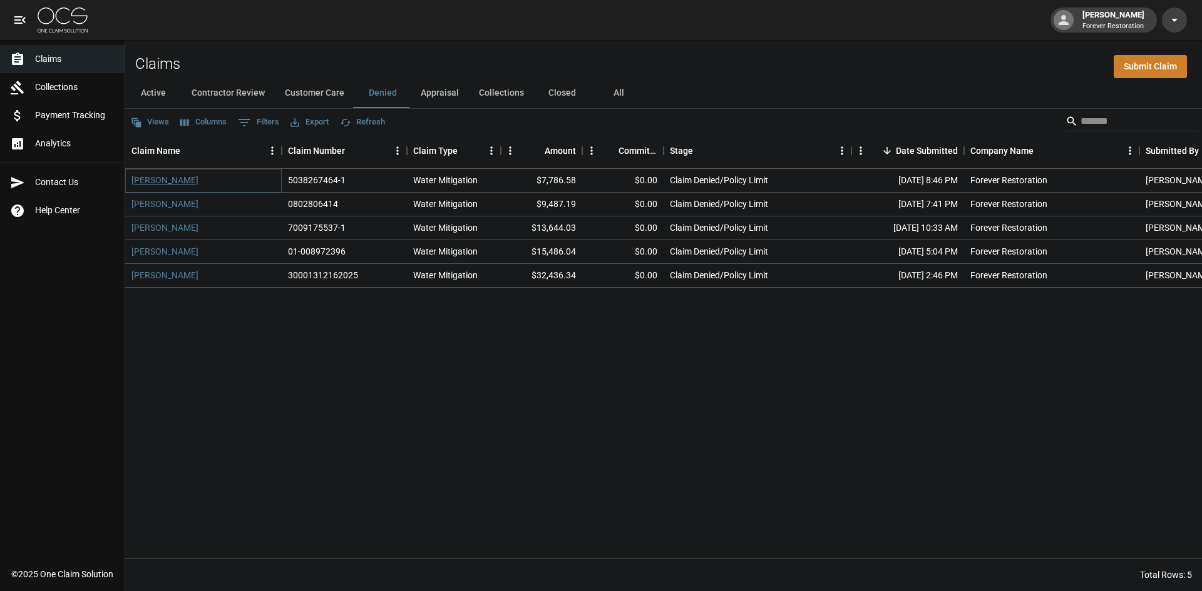
click at [146, 187] on link "[PERSON_NAME]" at bounding box center [164, 180] width 67 height 13
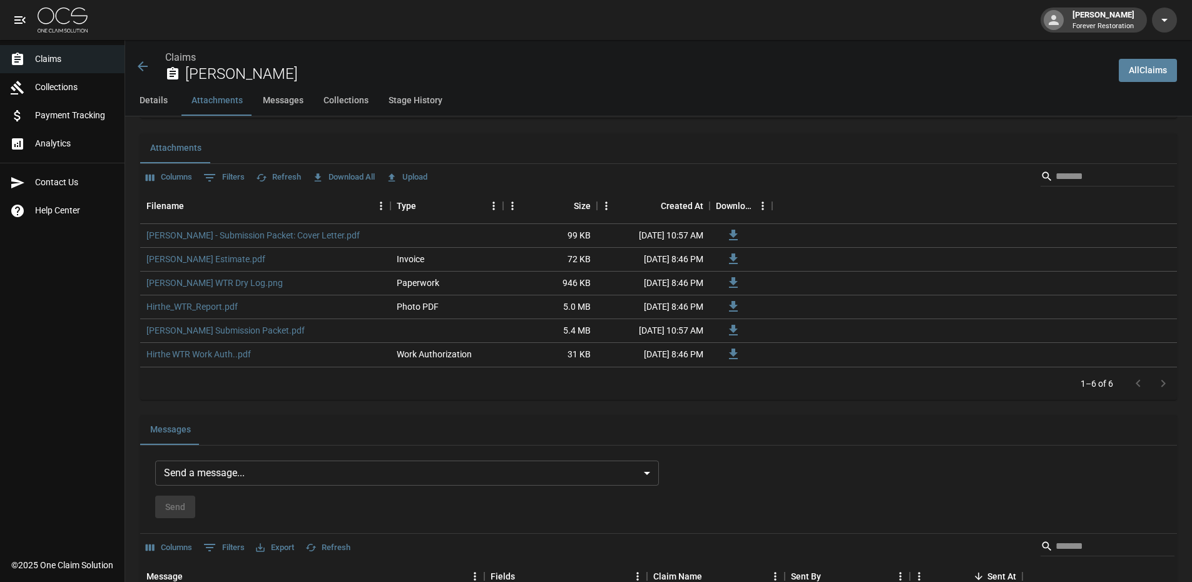
scroll to position [1064, 0]
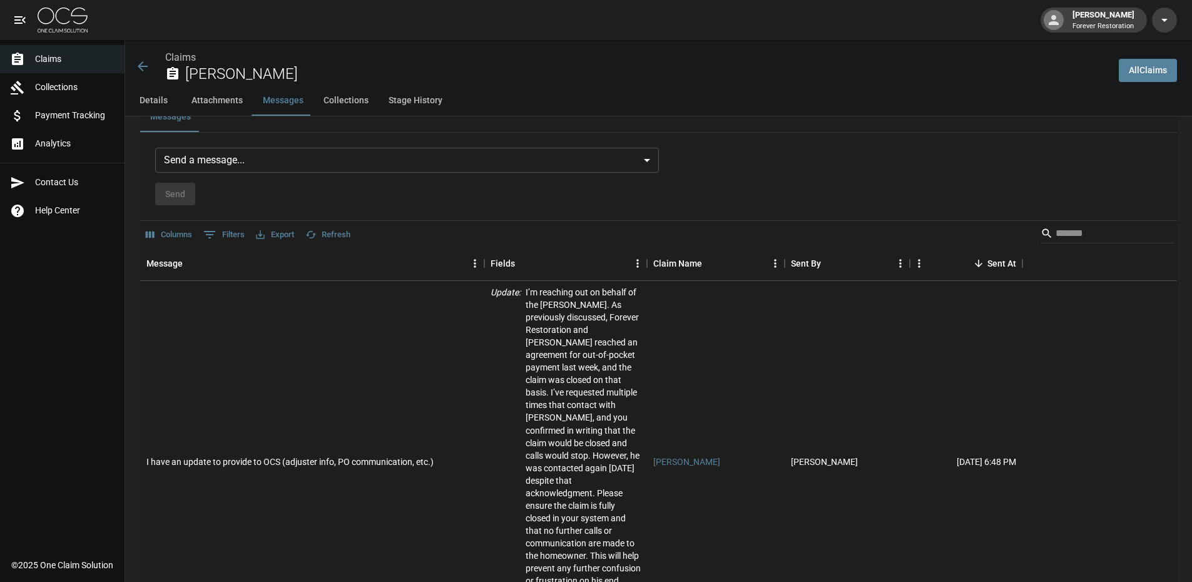
click at [311, 162] on body "[PERSON_NAME] Forever Restoration Claims Collections Payment Tracking Analytics…" at bounding box center [596, 97] width 1192 height 2323
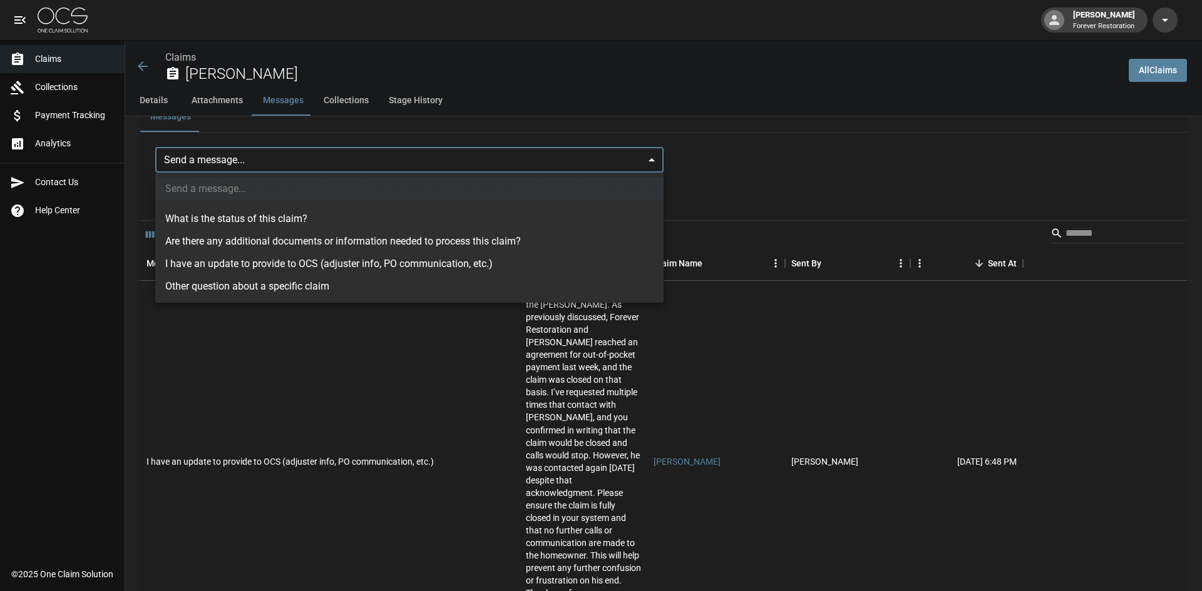
click at [628, 156] on div at bounding box center [601, 295] width 1202 height 591
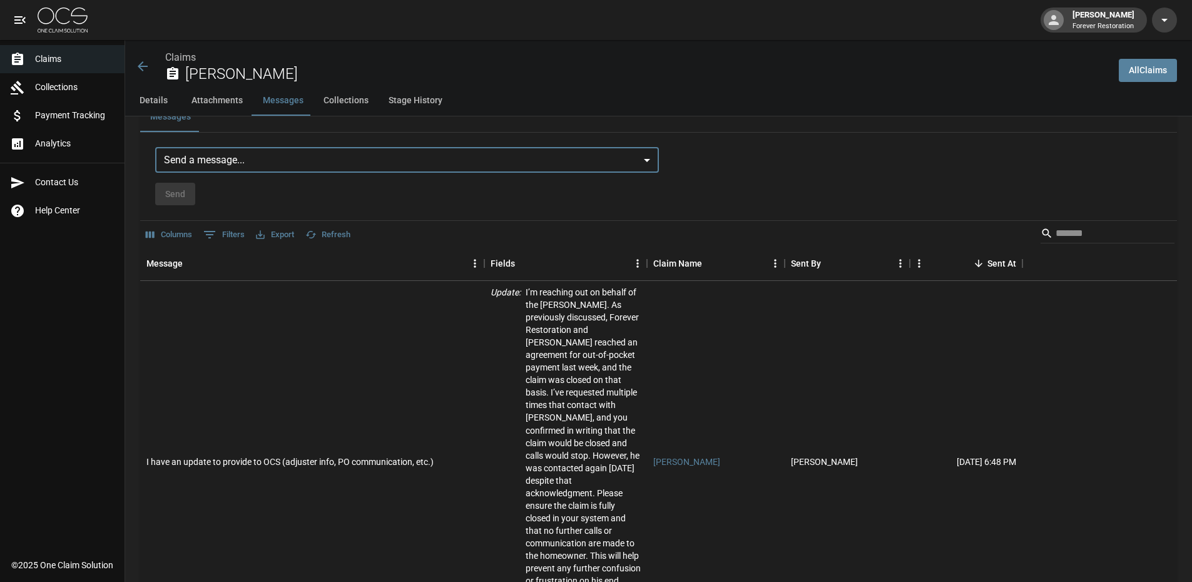
click at [144, 60] on icon at bounding box center [142, 66] width 15 height 15
